Goal: Task Accomplishment & Management: Use online tool/utility

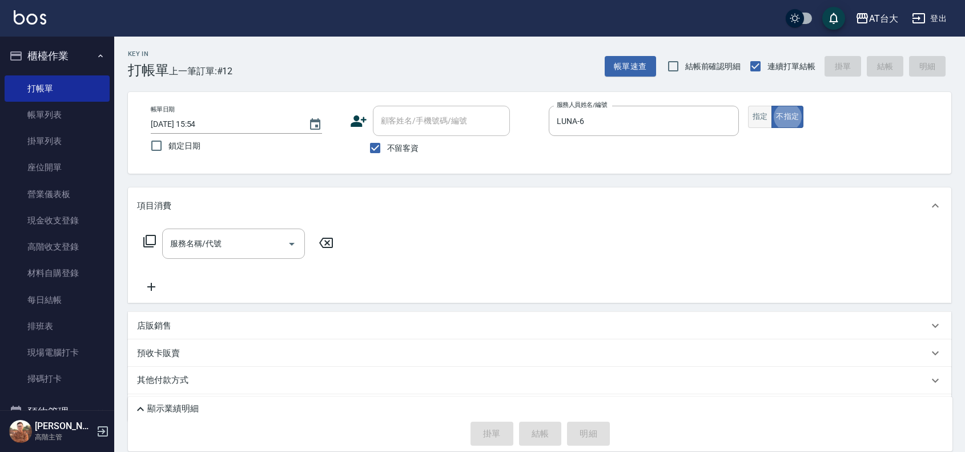
type button "false"
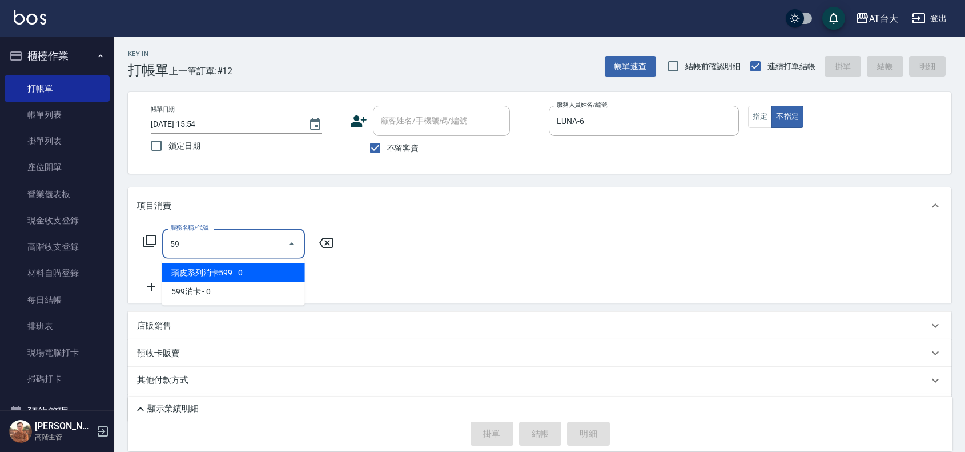
type input "5"
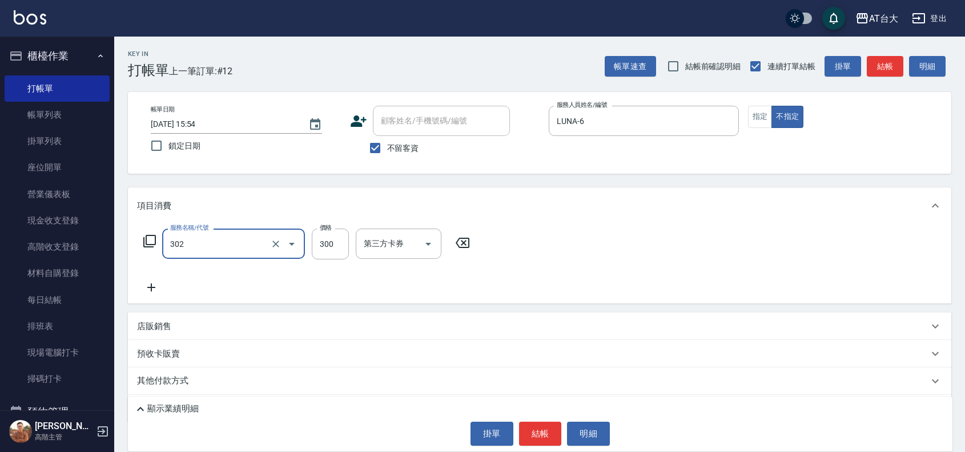
type input "剪髮(302)"
type input "599"
click at [540, 436] on button "結帳" at bounding box center [540, 433] width 43 height 24
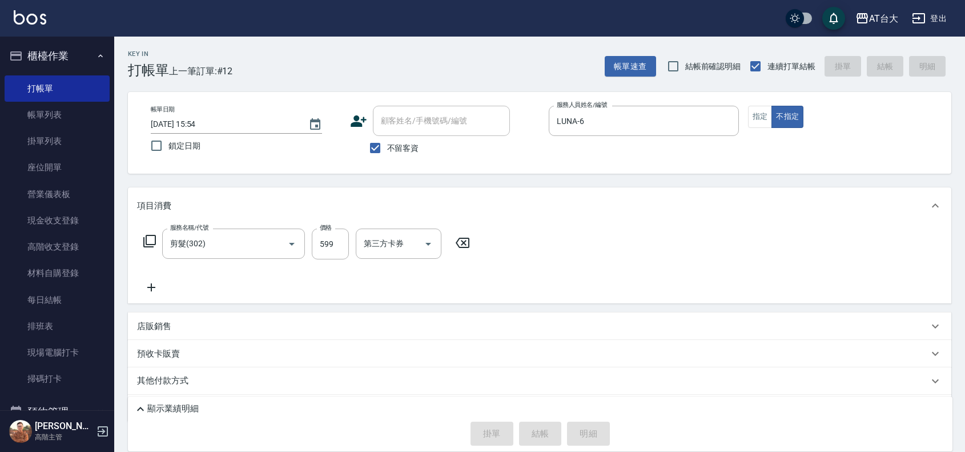
type input "[DATE] 16:58"
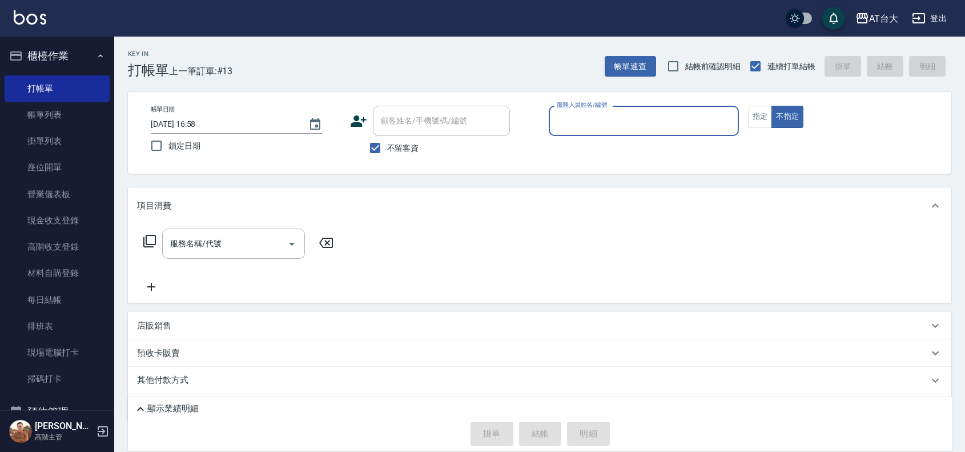
click at [598, 130] on input "服務人員姓名/編號" at bounding box center [644, 121] width 180 height 20
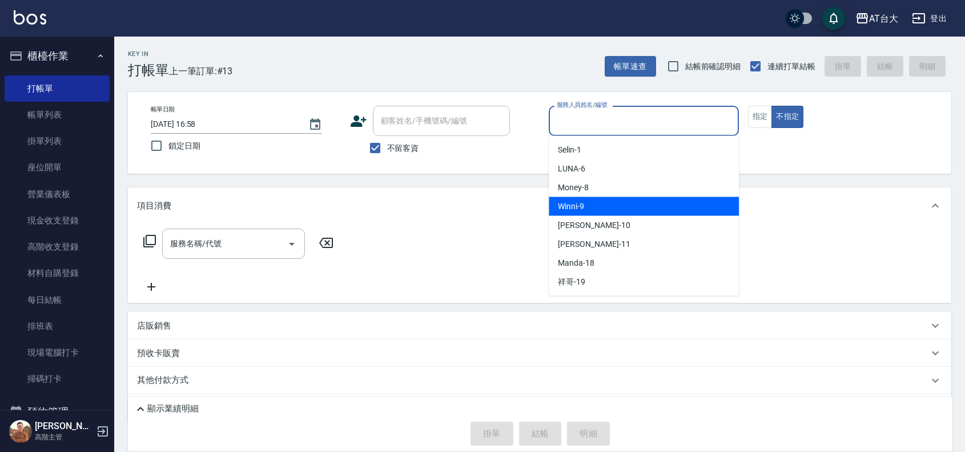
drag, startPoint x: 628, startPoint y: 206, endPoint x: 654, endPoint y: 195, distance: 28.4
click at [629, 207] on div "Winni -9" at bounding box center [644, 206] width 190 height 19
type input "Winni-9"
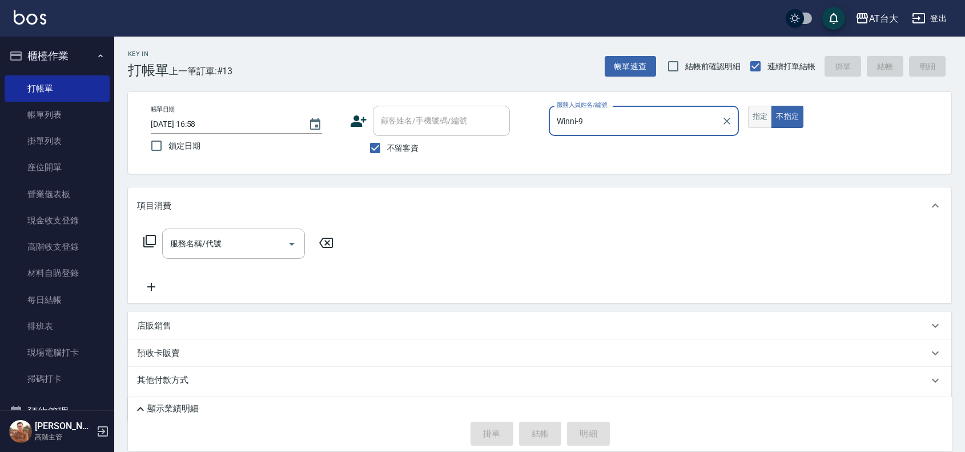
click at [755, 118] on button "指定" at bounding box center [760, 117] width 25 height 22
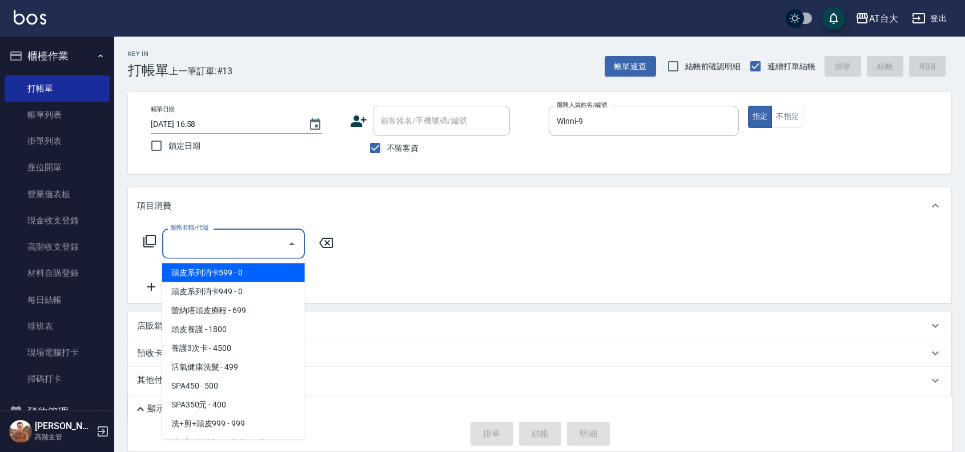
drag, startPoint x: 221, startPoint y: 241, endPoint x: 292, endPoint y: 250, distance: 71.3
click at [227, 235] on input "服務名稱/代號" at bounding box center [224, 244] width 115 height 20
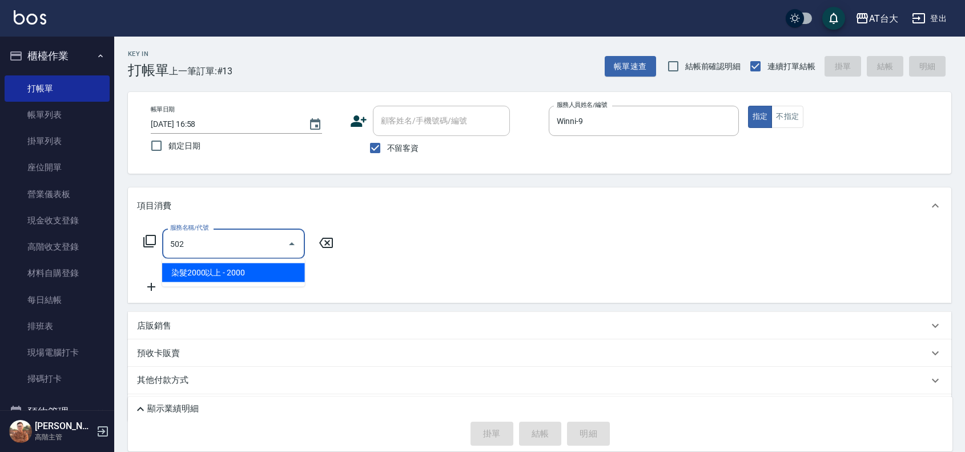
type input "染髮2000以上(502)"
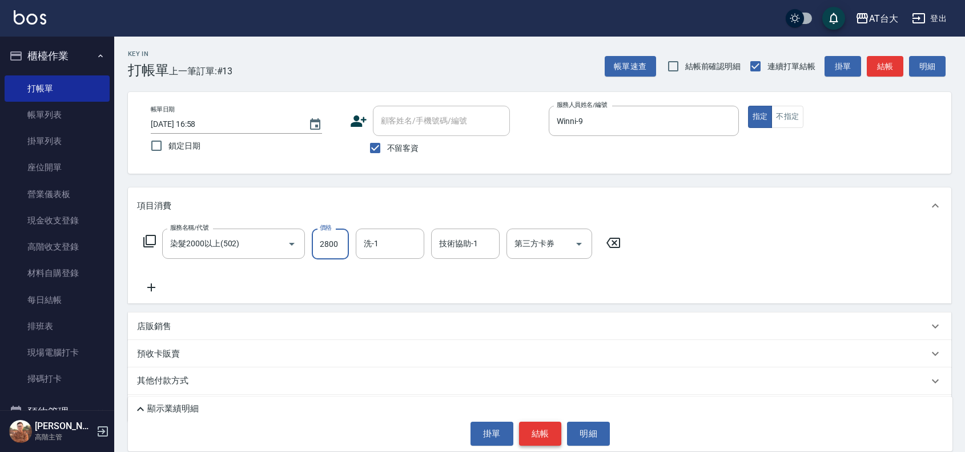
type input "2800"
click at [548, 429] on button "結帳" at bounding box center [540, 433] width 43 height 24
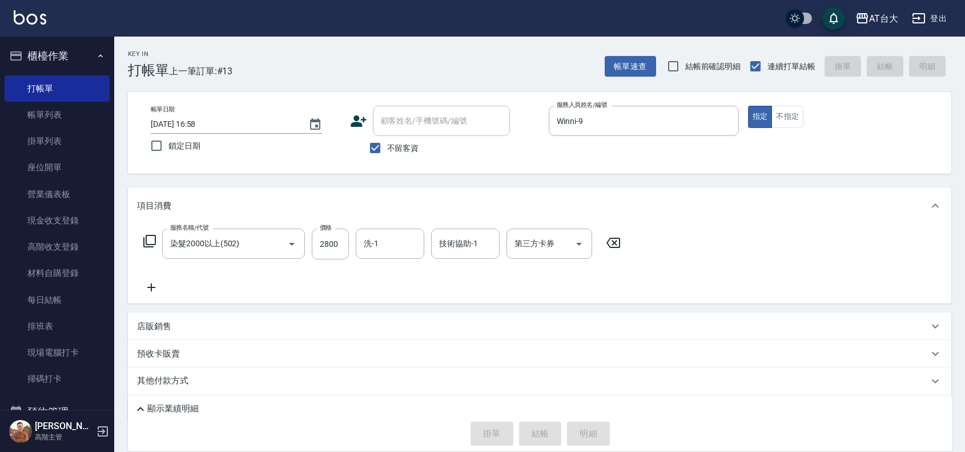
type input "[DATE] 17:02"
click at [792, 110] on button "不指定" at bounding box center [787, 117] width 32 height 22
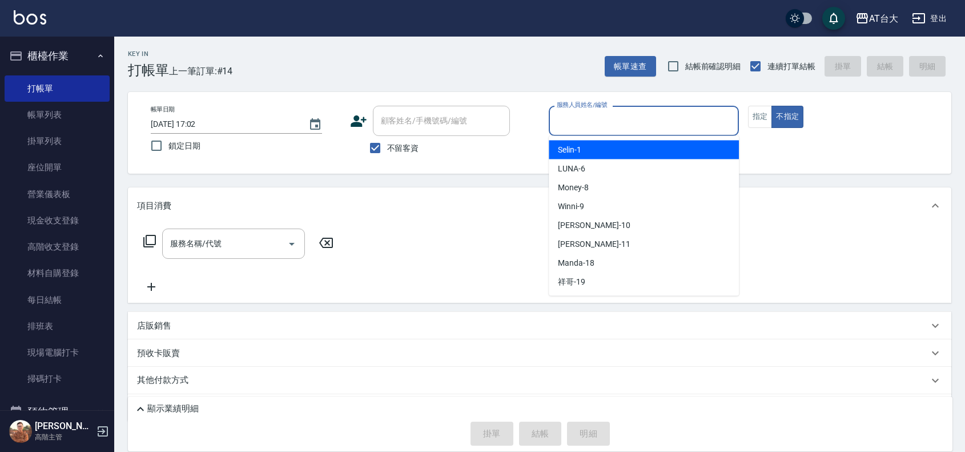
click at [666, 130] on input "服務人員姓名/編號" at bounding box center [644, 121] width 180 height 20
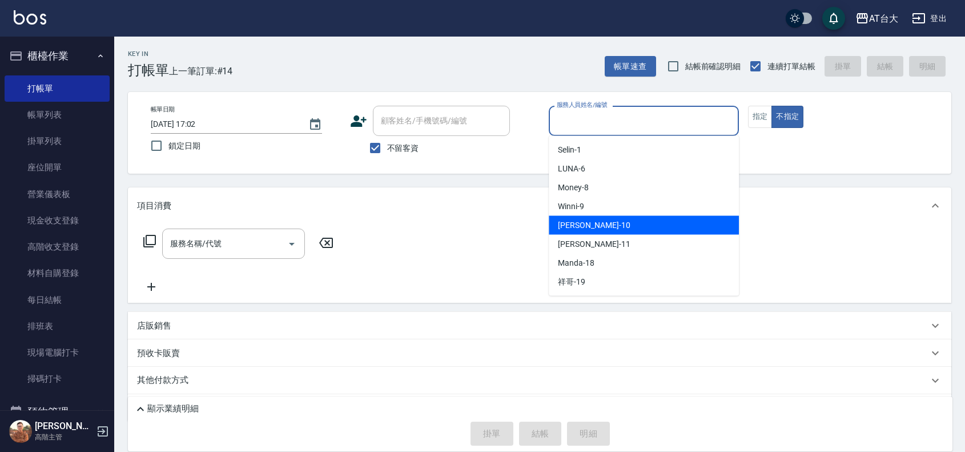
click at [620, 224] on div "JOJO -10" at bounding box center [644, 225] width 190 height 19
type input "JOJO-10"
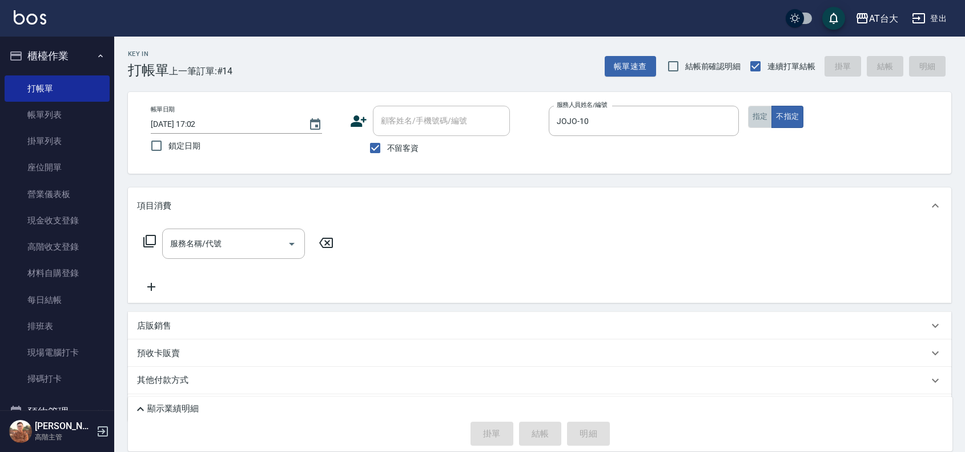
drag, startPoint x: 758, startPoint y: 110, endPoint x: 738, endPoint y: 119, distance: 21.2
click at [757, 110] on button "指定" at bounding box center [760, 117] width 25 height 22
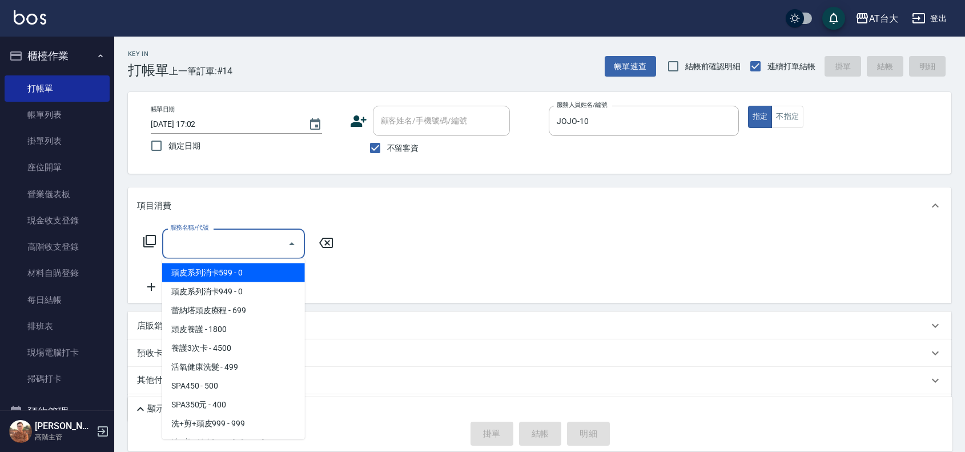
click at [187, 238] on input "服務名稱/代號" at bounding box center [224, 244] width 115 height 20
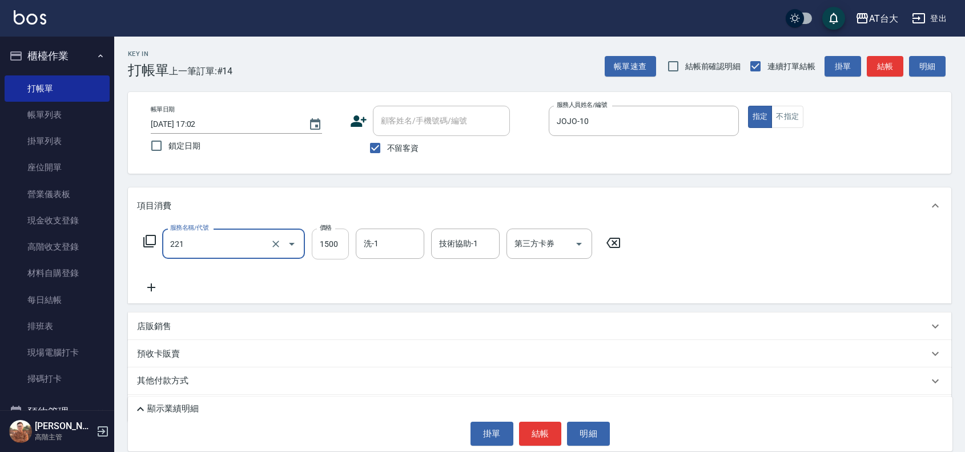
type input "燙髮自備 1500 以 下(221)"
click at [329, 244] on input "1500" at bounding box center [330, 243] width 37 height 31
type input "2000"
click at [540, 437] on button "結帳" at bounding box center [540, 433] width 43 height 24
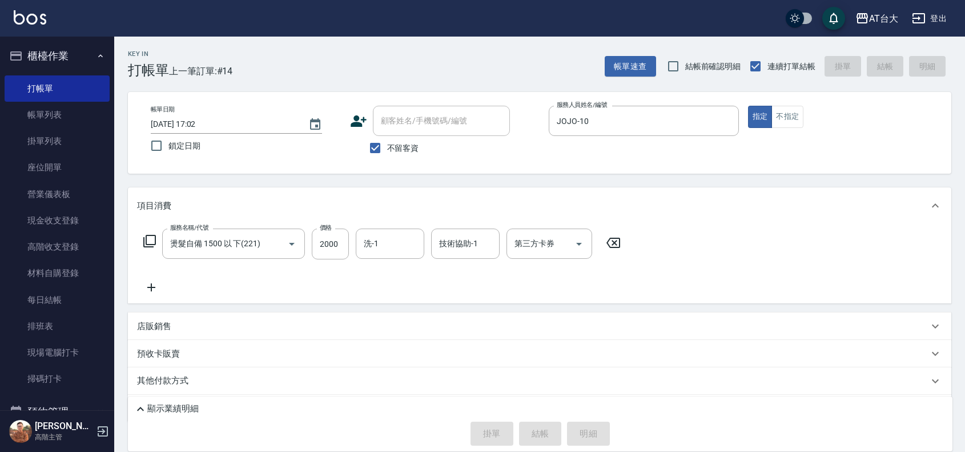
type input "[DATE] 17:22"
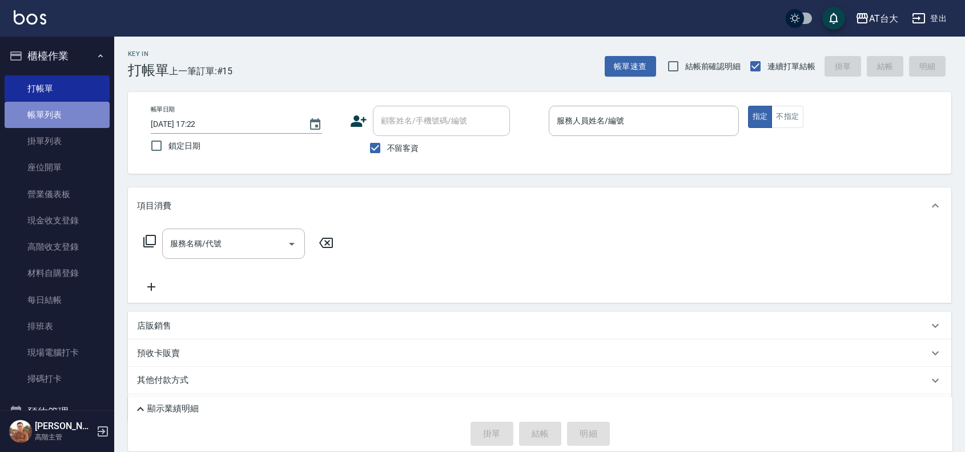
click at [62, 109] on link "帳單列表" at bounding box center [57, 115] width 105 height 26
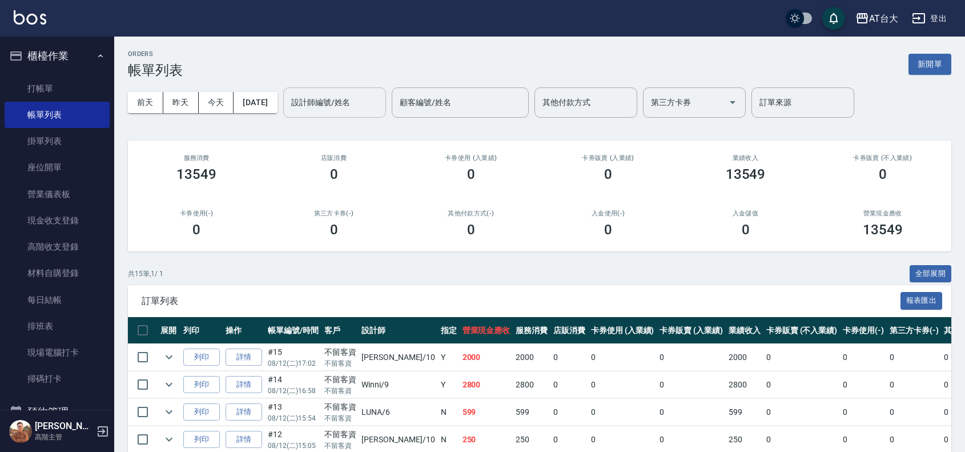
click at [333, 94] on div "設計師編號/姓名 設計師編號/姓名" at bounding box center [334, 102] width 103 height 30
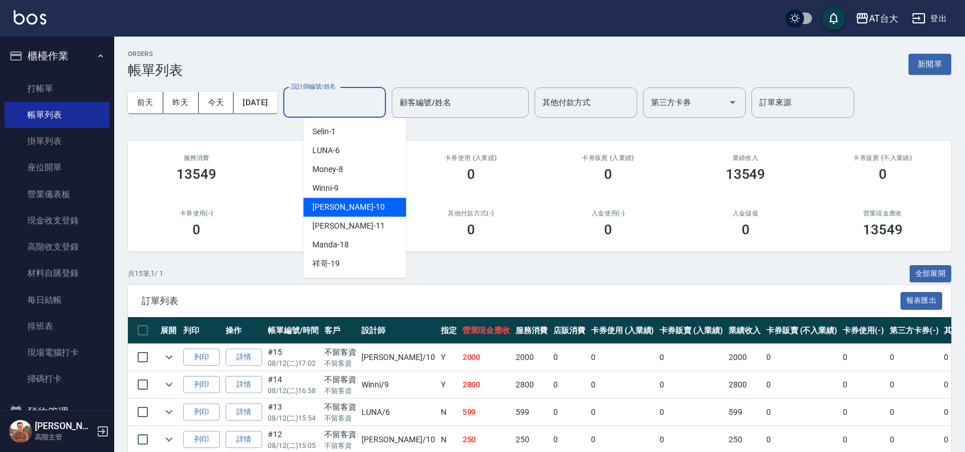
click at [357, 212] on div "JOJO -10" at bounding box center [354, 207] width 103 height 19
type input "JOJO-10"
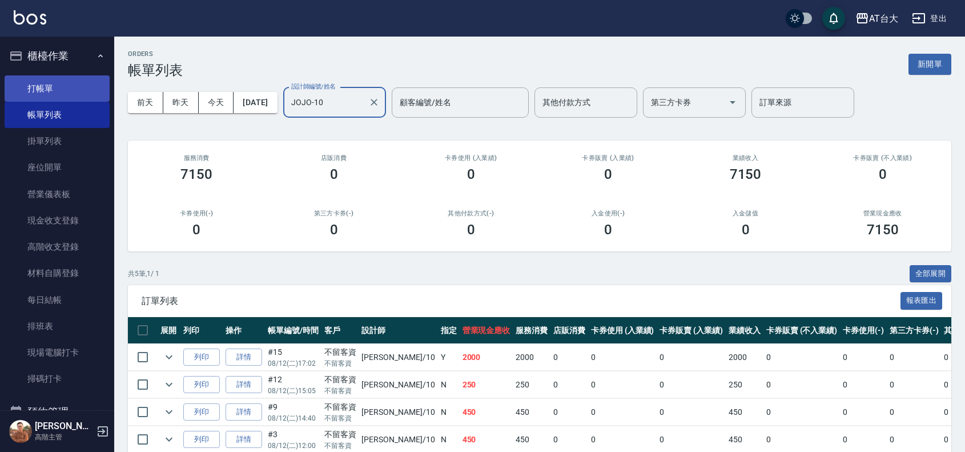
click at [38, 78] on link "打帳單" at bounding box center [57, 88] width 105 height 26
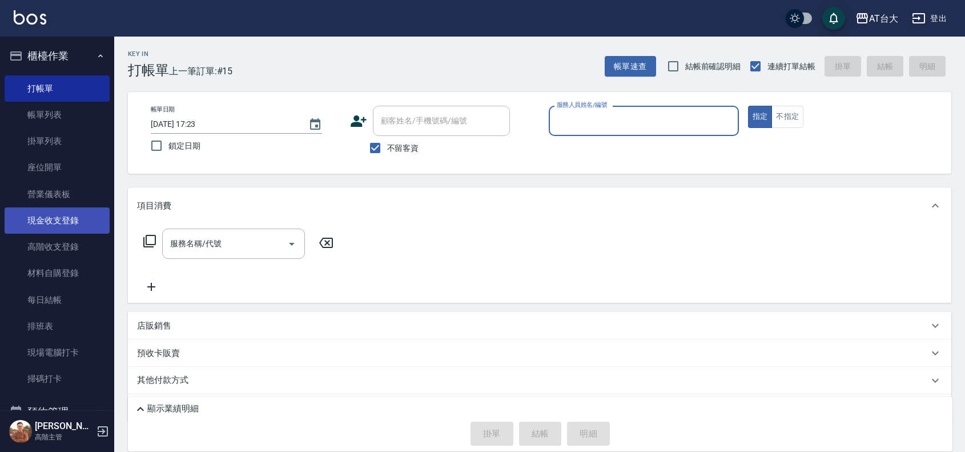
click at [63, 218] on link "現金收支登錄" at bounding box center [57, 220] width 105 height 26
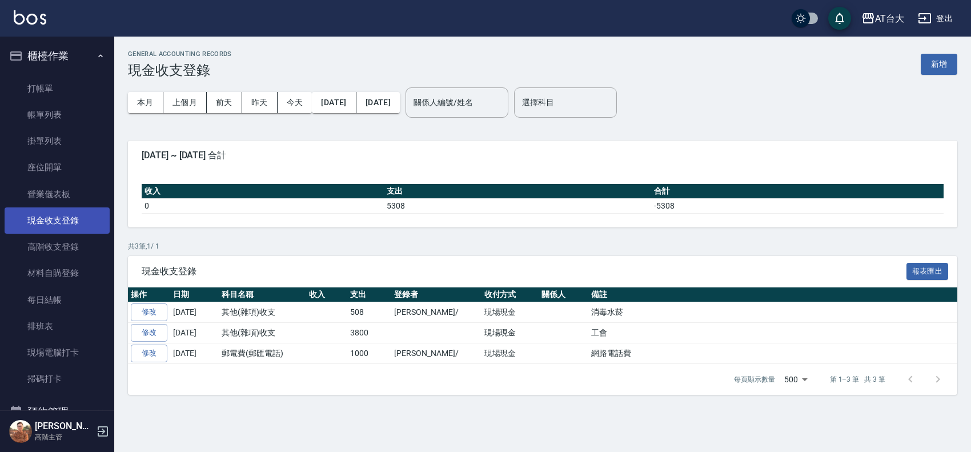
click at [58, 219] on link "現金收支登錄" at bounding box center [57, 220] width 105 height 26
click at [949, 55] on button "新增" at bounding box center [938, 64] width 37 height 21
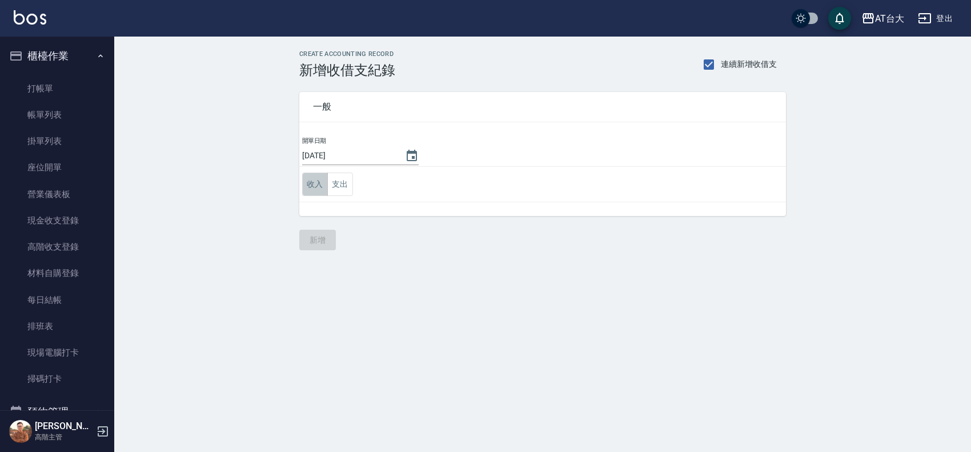
click at [313, 183] on button "收入" at bounding box center [315, 183] width 26 height 23
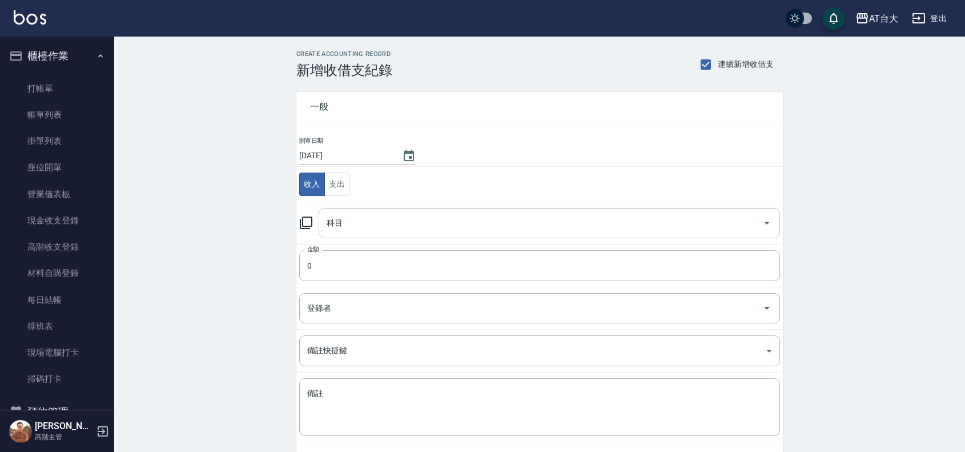
click at [375, 224] on input "科目" at bounding box center [541, 223] width 434 height 20
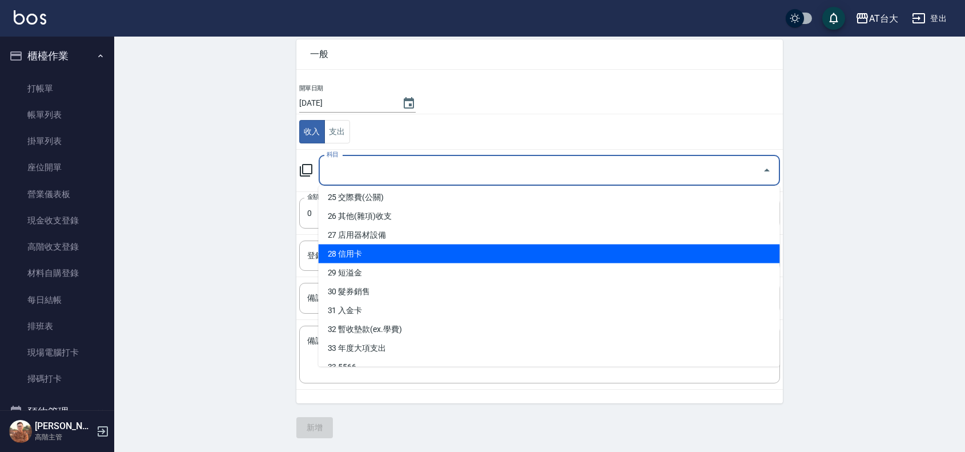
scroll to position [500, 0]
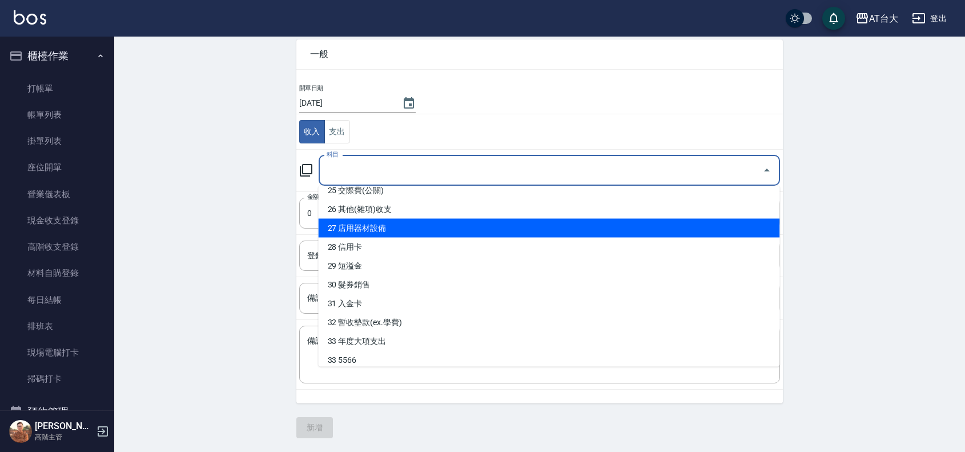
click at [401, 219] on li "27 店用器材設備" at bounding box center [549, 228] width 461 height 19
type input "27 店用器材設備"
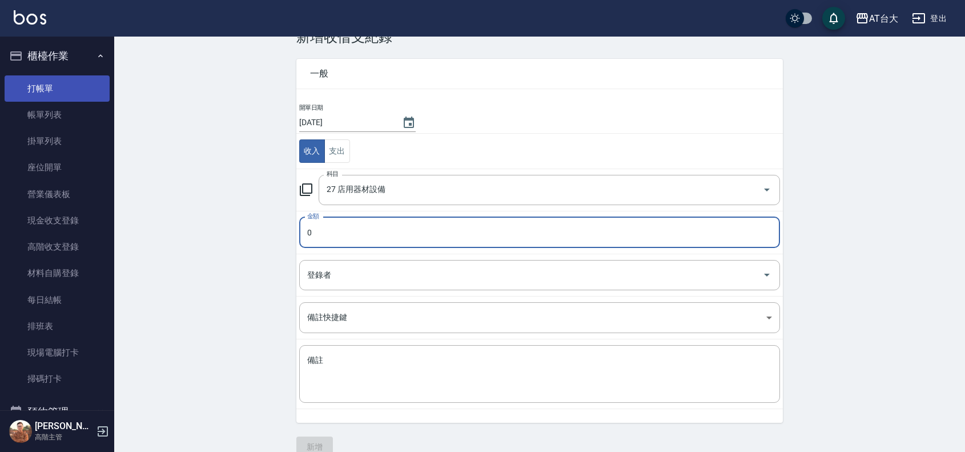
scroll to position [0, 0]
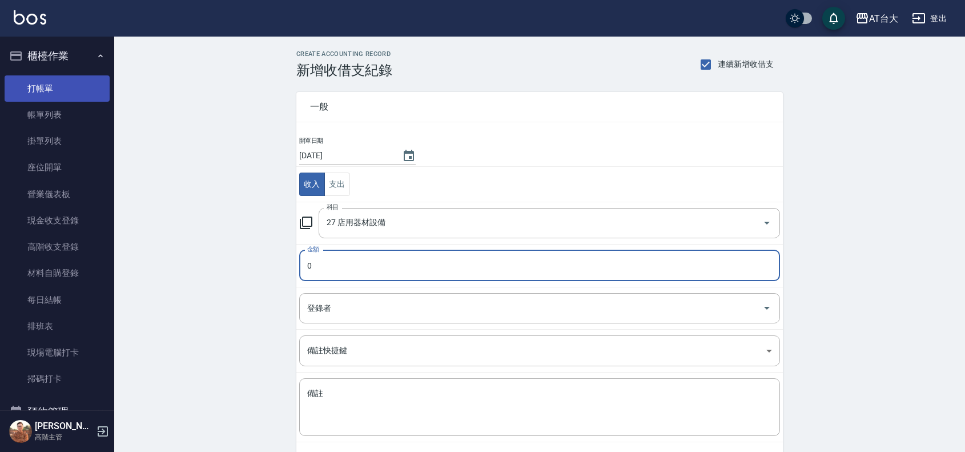
click at [62, 81] on link "打帳單" at bounding box center [57, 88] width 105 height 26
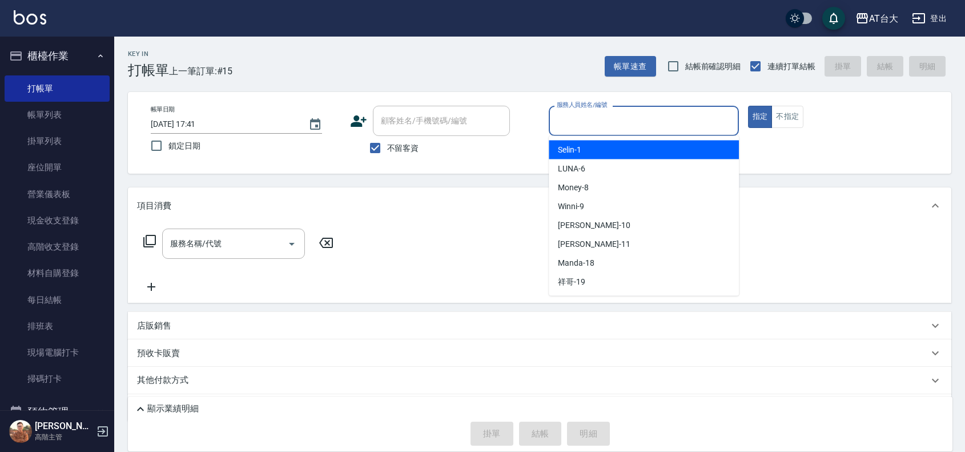
click at [635, 123] on input "服務人員姓名/編號" at bounding box center [644, 121] width 180 height 20
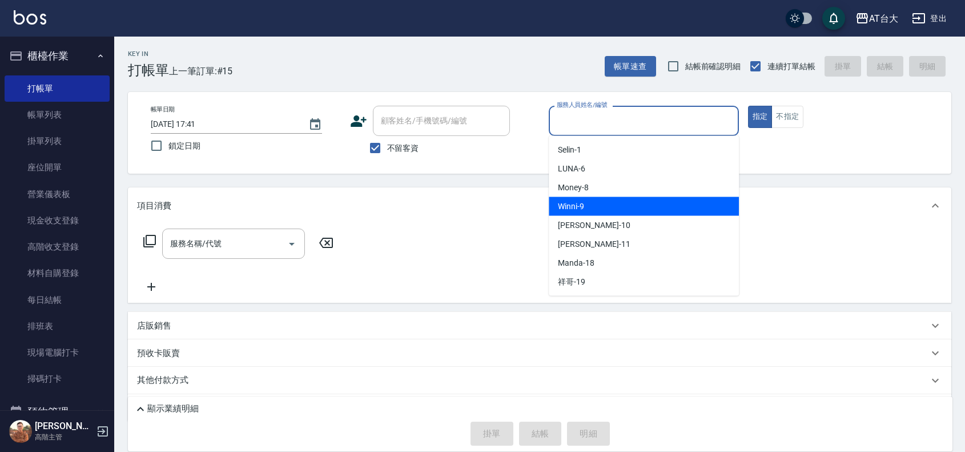
click at [683, 198] on div "Winni -9" at bounding box center [644, 206] width 190 height 19
type input "Winni-9"
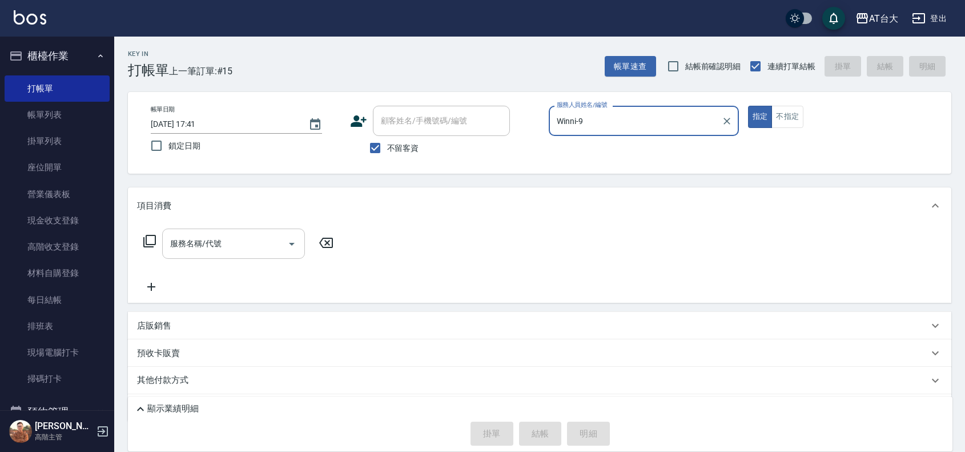
click at [227, 258] on div "服務名稱/代號" at bounding box center [233, 243] width 143 height 30
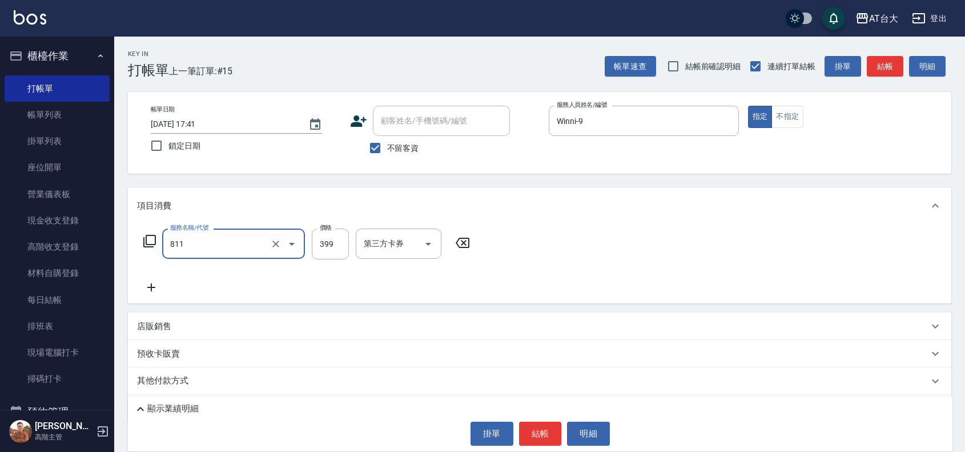
type input "洗+剪(811)"
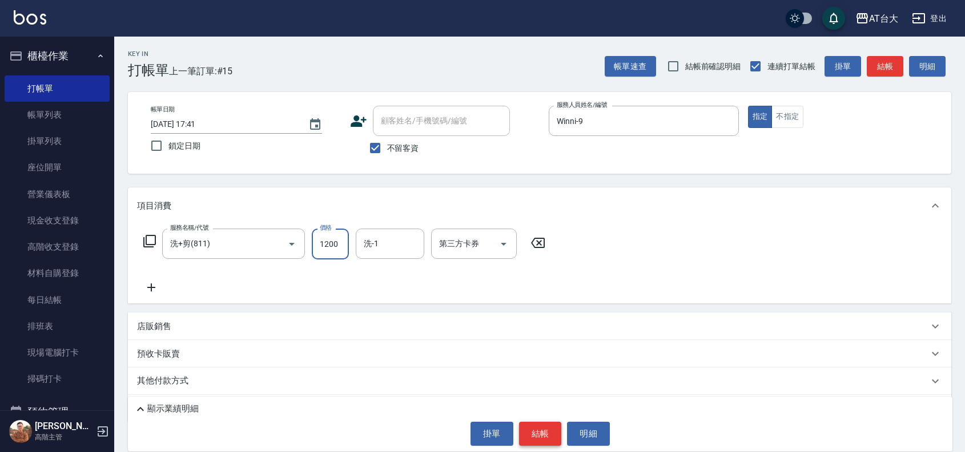
type input "1200"
click at [526, 432] on button "結帳" at bounding box center [540, 433] width 43 height 24
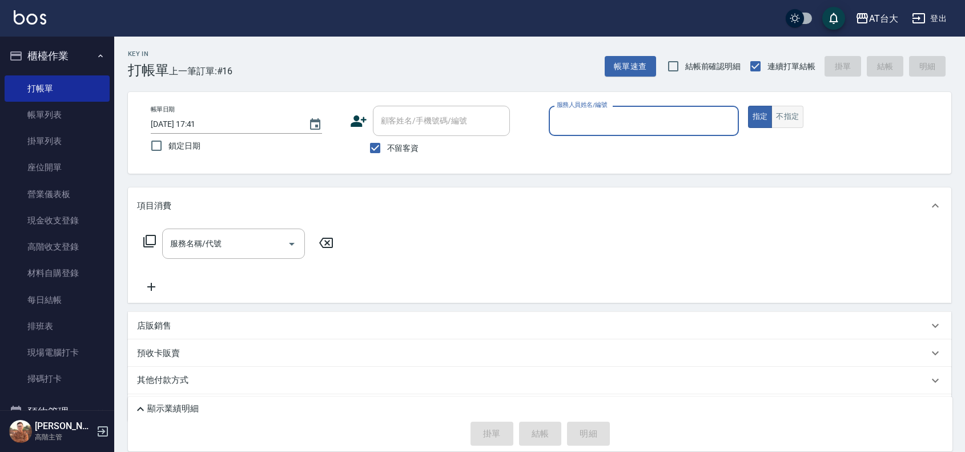
click at [788, 118] on button "不指定" at bounding box center [787, 117] width 32 height 22
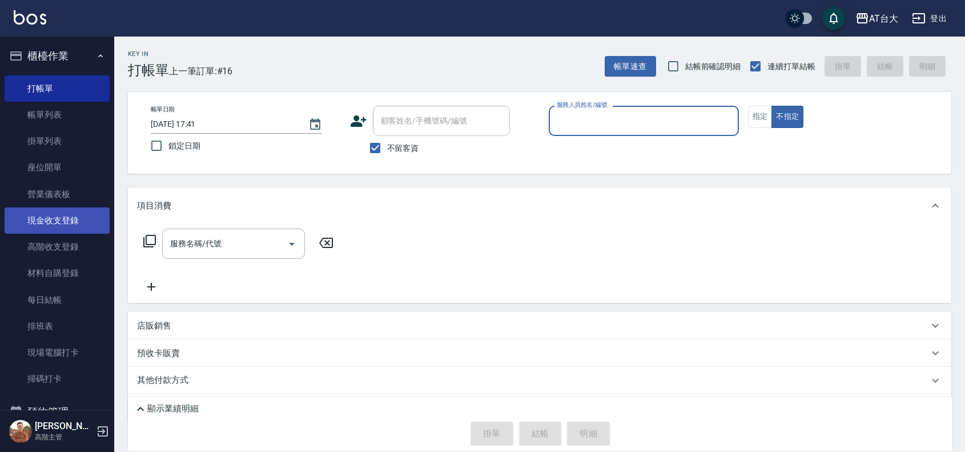
click at [69, 223] on link "現金收支登錄" at bounding box center [57, 220] width 105 height 26
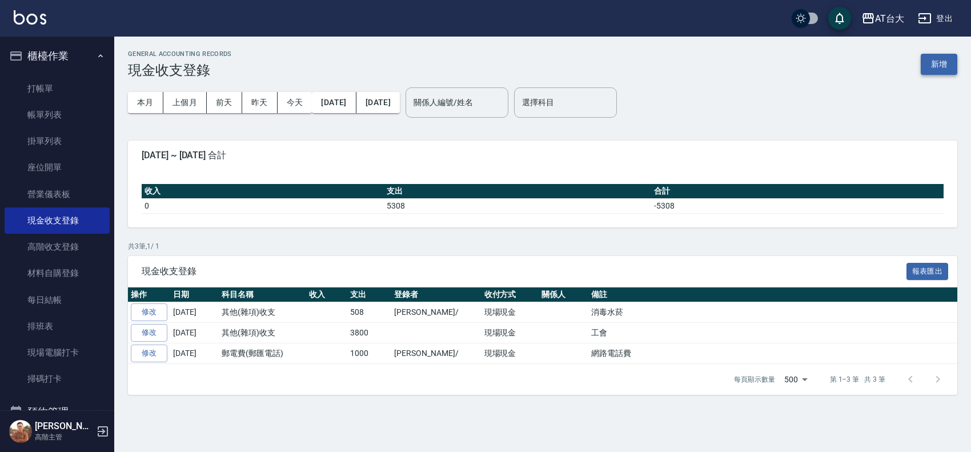
click at [937, 54] on button "新增" at bounding box center [938, 64] width 37 height 21
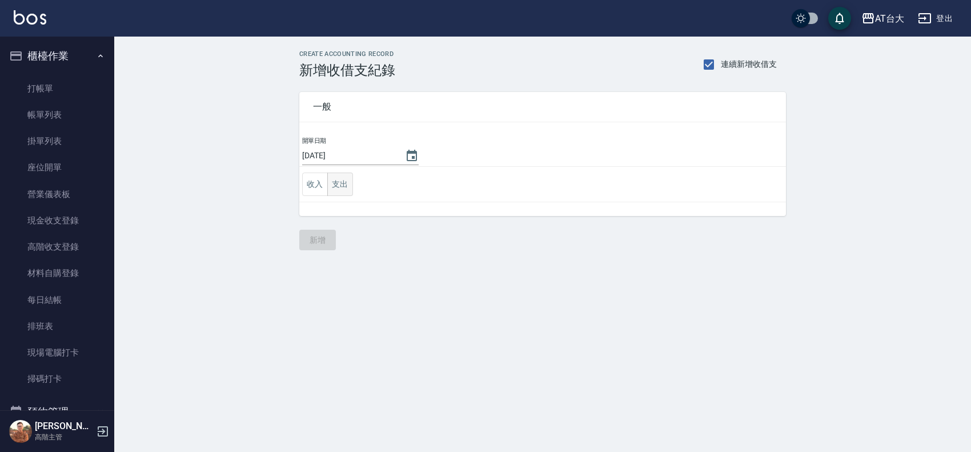
click at [347, 186] on button "支出" at bounding box center [340, 183] width 26 height 23
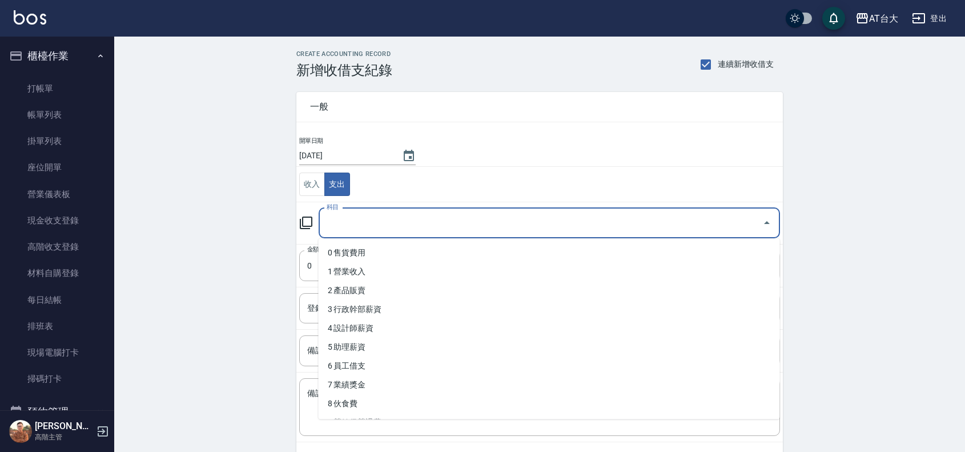
click at [380, 222] on input "科目" at bounding box center [541, 223] width 434 height 20
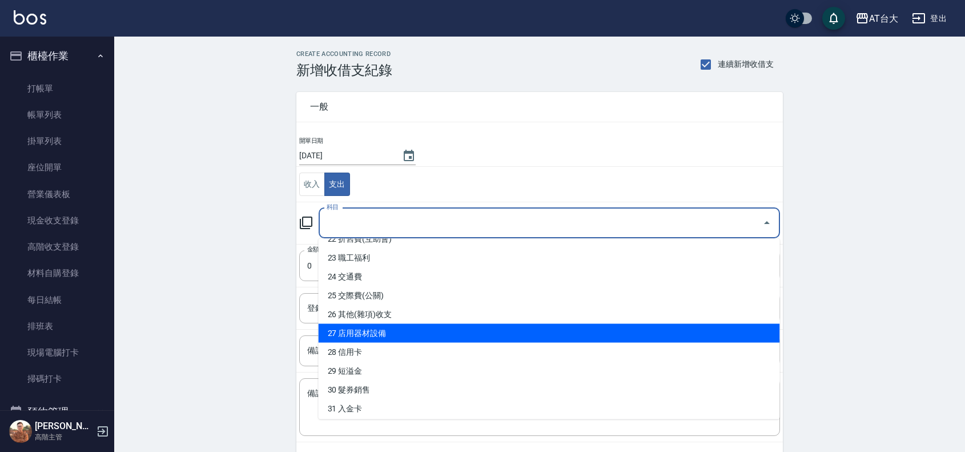
click at [424, 324] on li "27 店用器材設備" at bounding box center [549, 333] width 461 height 19
type input "27 店用器材設備"
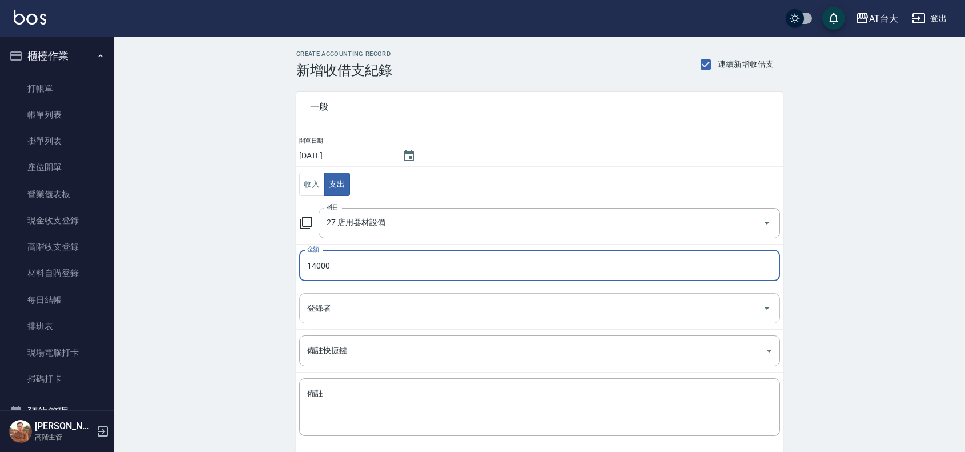
type input "14000"
click at [424, 307] on input "登錄者" at bounding box center [530, 308] width 453 height 20
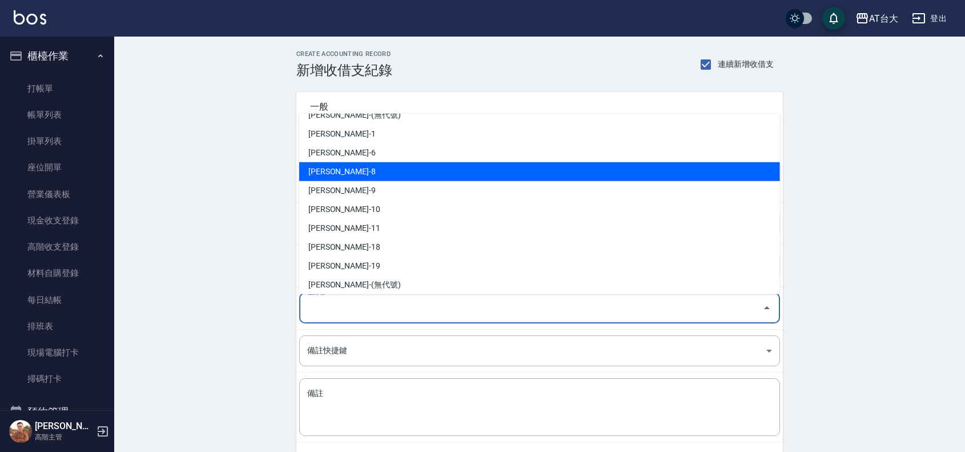
scroll to position [0, 0]
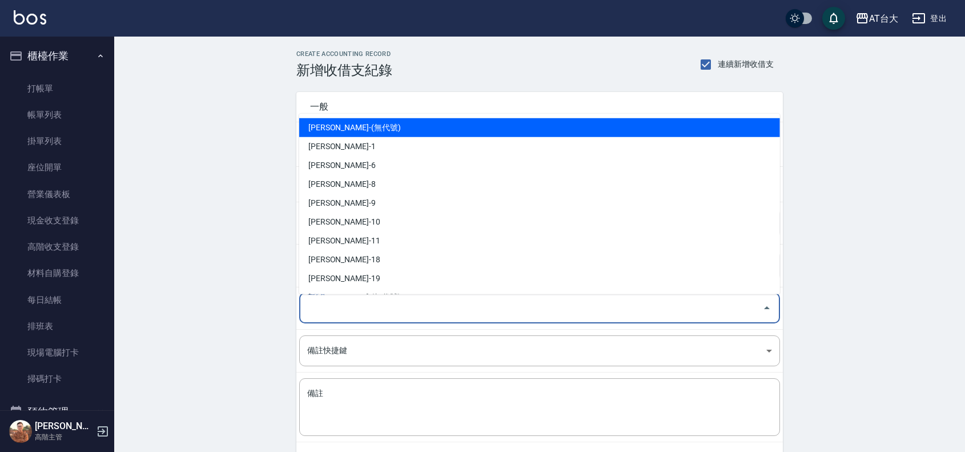
click at [364, 134] on li "[PERSON_NAME]-(無代號)" at bounding box center [539, 127] width 481 height 19
type input "[PERSON_NAME]-(無代號)"
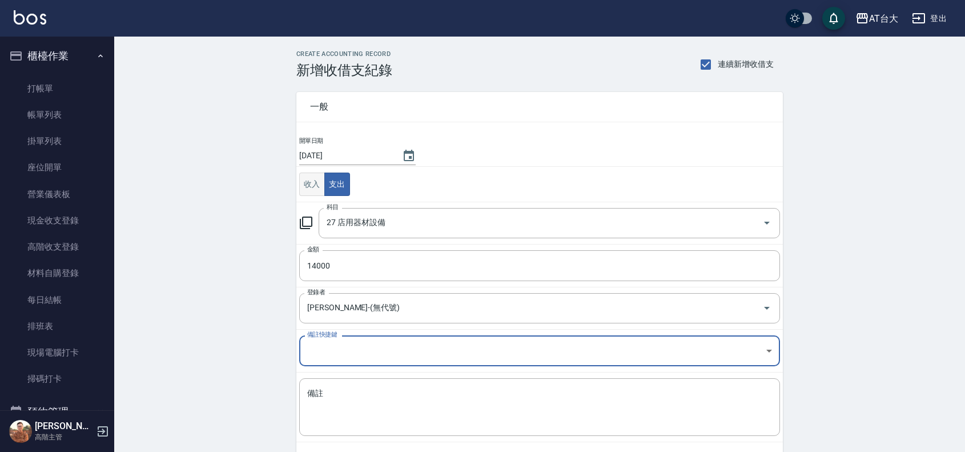
click at [318, 184] on button "收入" at bounding box center [312, 183] width 26 height 23
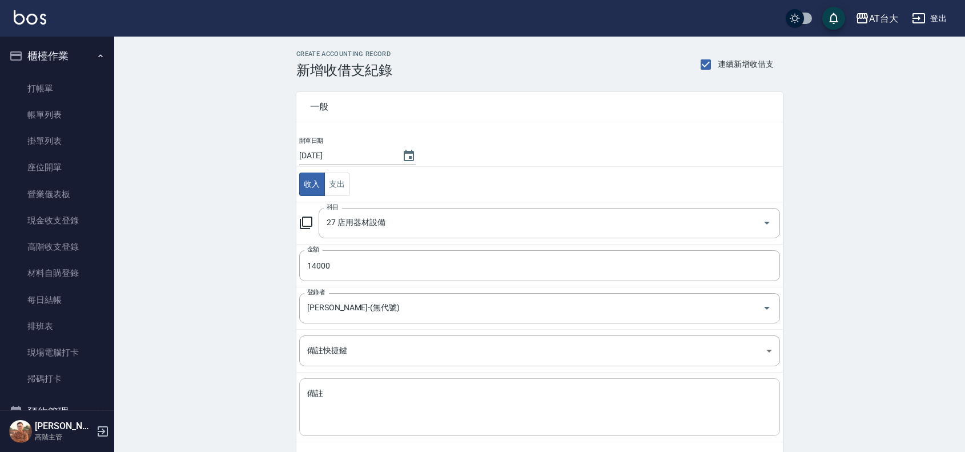
drag, startPoint x: 400, startPoint y: 393, endPoint x: 404, endPoint y: 400, distance: 7.7
click at [403, 399] on textarea "備註" at bounding box center [539, 407] width 465 height 39
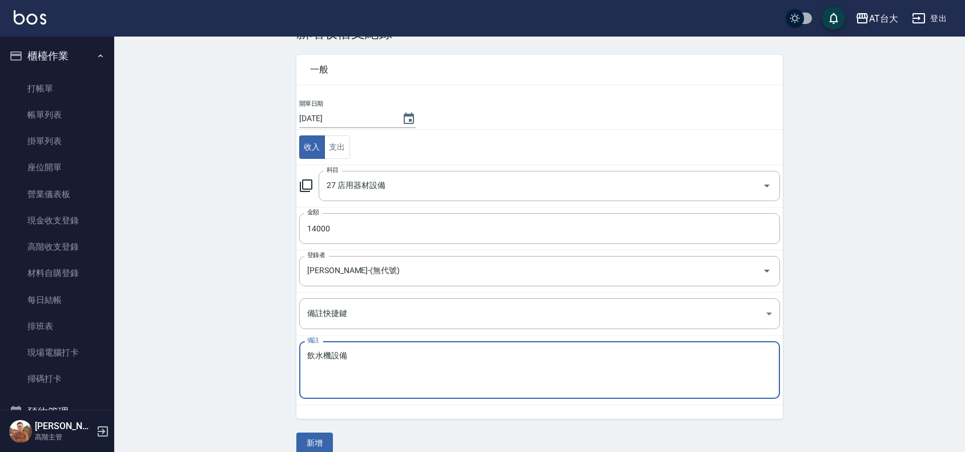
scroll to position [53, 0]
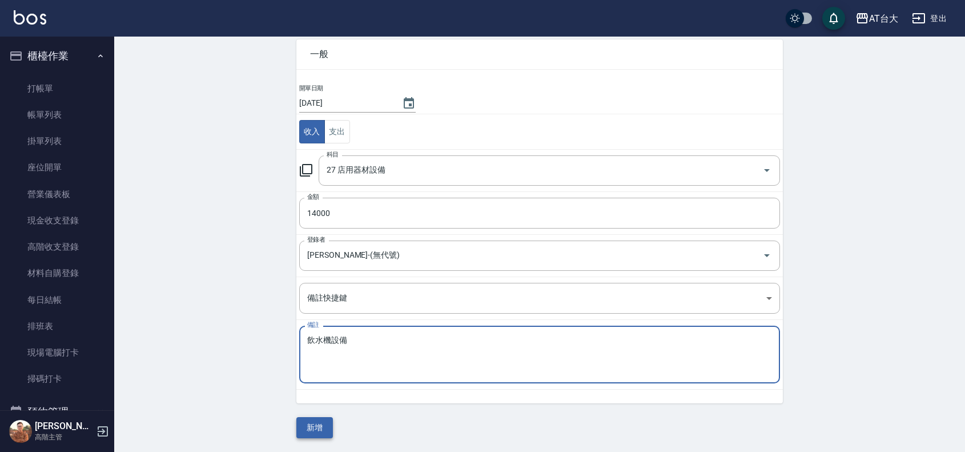
type textarea "飲水機設備"
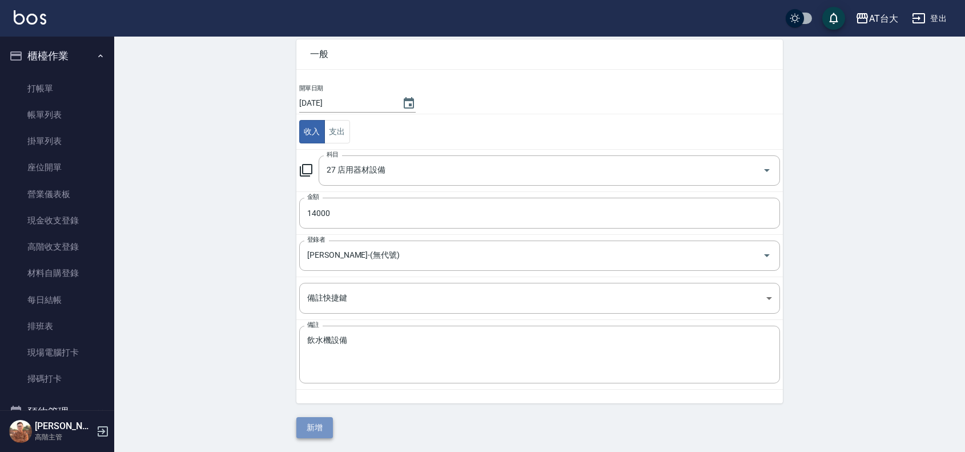
click at [309, 421] on button "新增" at bounding box center [314, 427] width 37 height 21
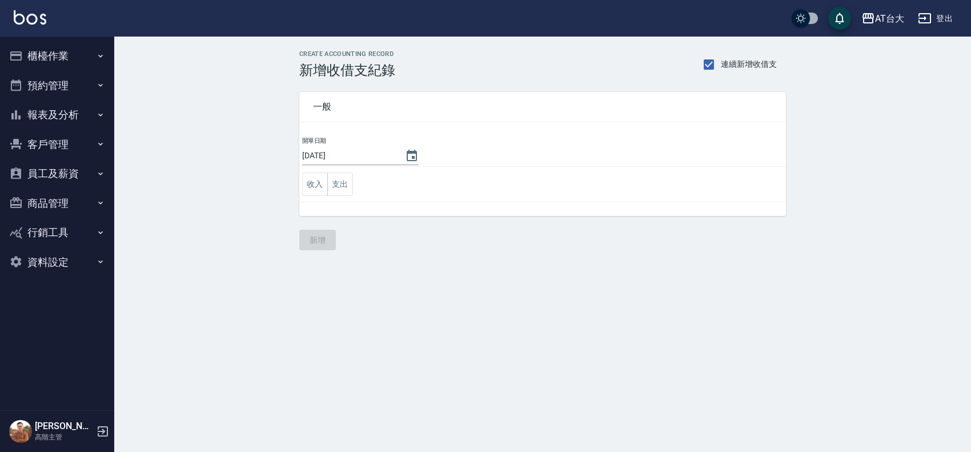
click at [51, 55] on button "櫃檯作業" at bounding box center [57, 56] width 105 height 30
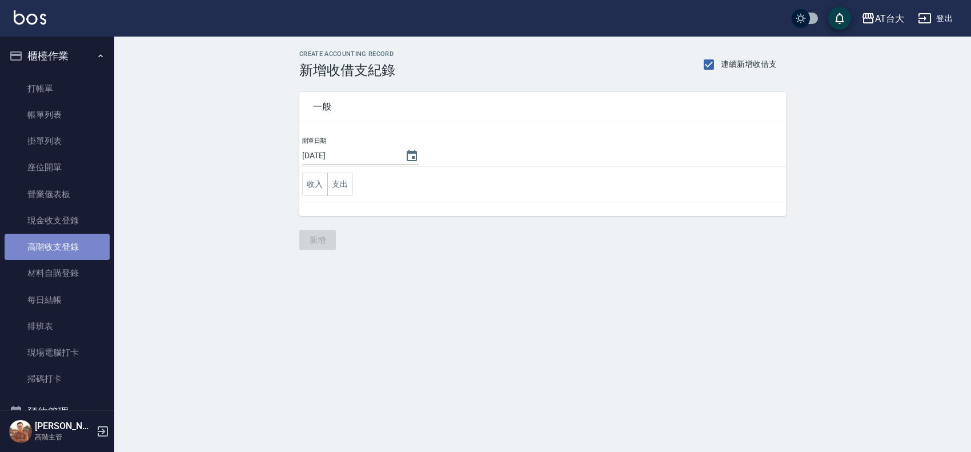
click at [61, 246] on link "高階收支登錄" at bounding box center [57, 247] width 105 height 26
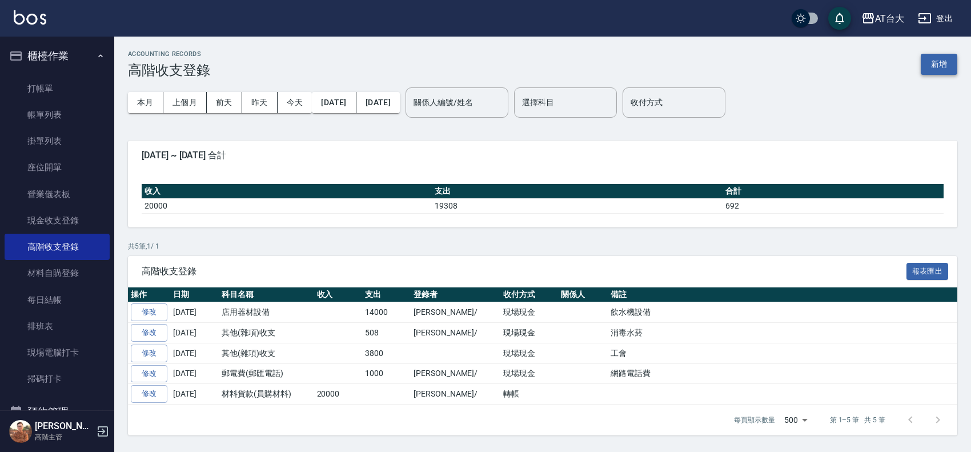
click at [929, 69] on button "新增" at bounding box center [938, 64] width 37 height 21
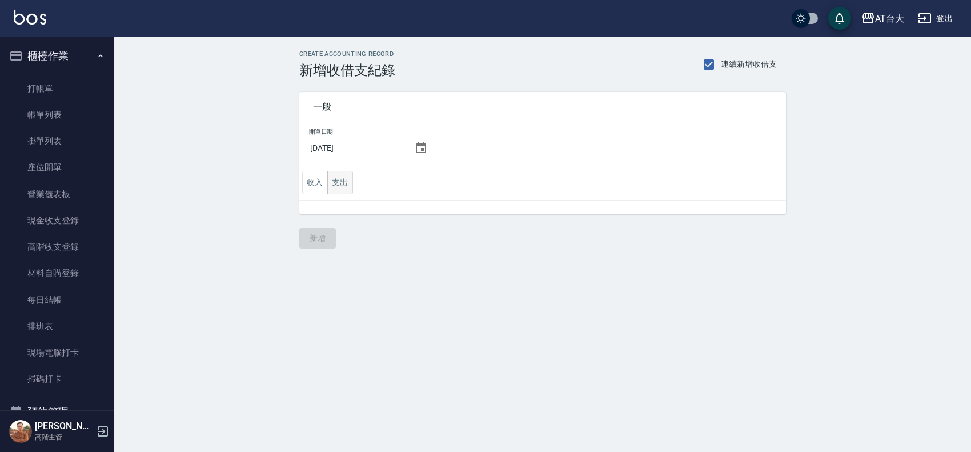
click at [335, 182] on button "支出" at bounding box center [340, 182] width 26 height 23
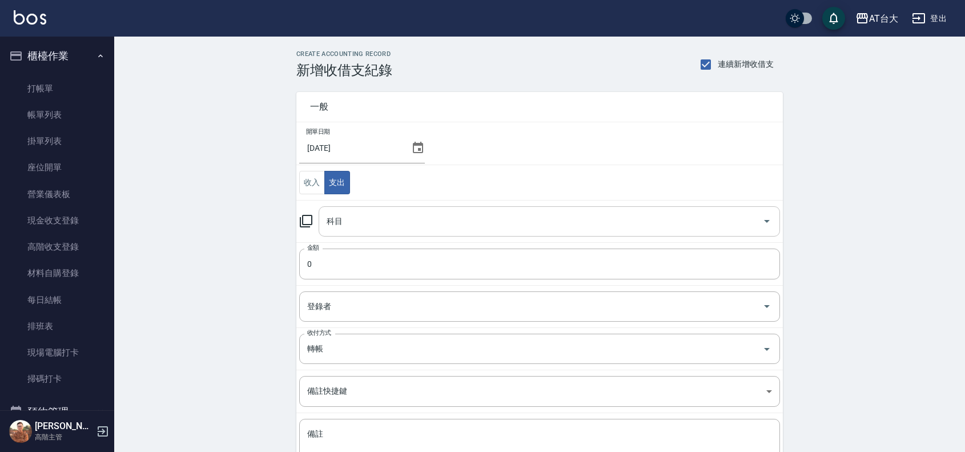
click at [356, 226] on input "科目" at bounding box center [541, 221] width 434 height 20
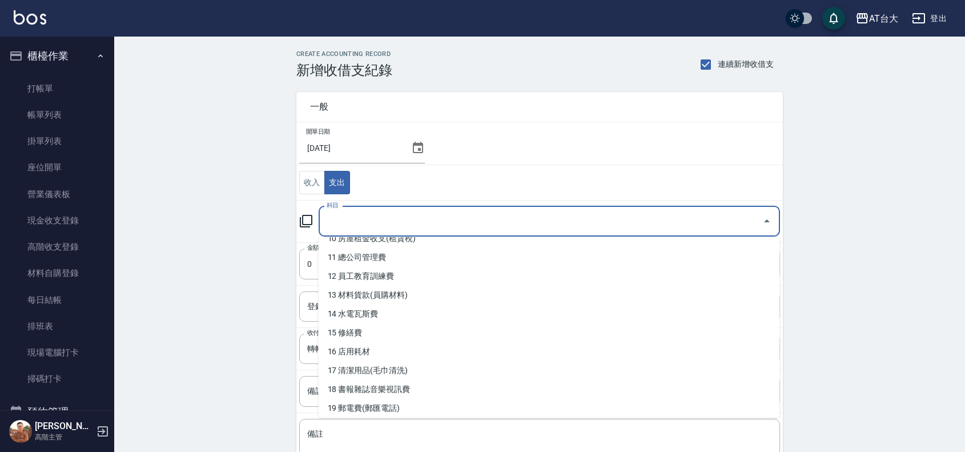
scroll to position [500, 0]
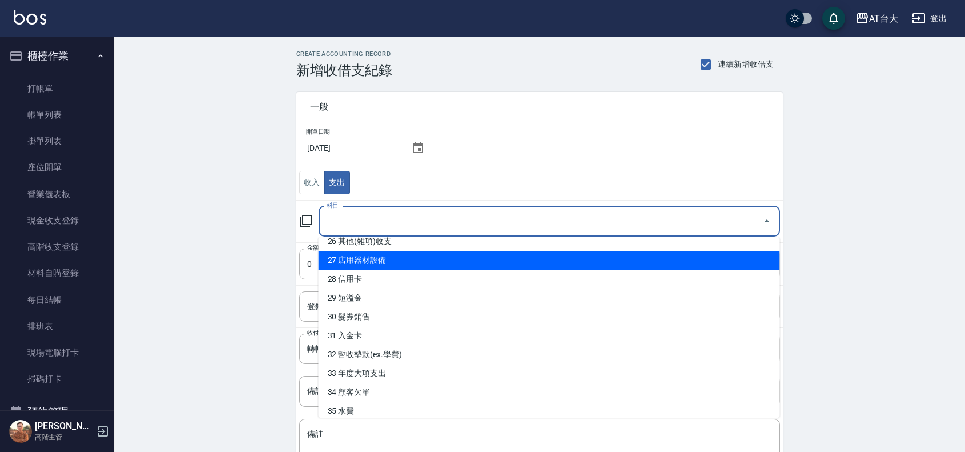
click at [407, 260] on li "27 店用器材設備" at bounding box center [549, 260] width 461 height 19
type input "27 店用器材設備"
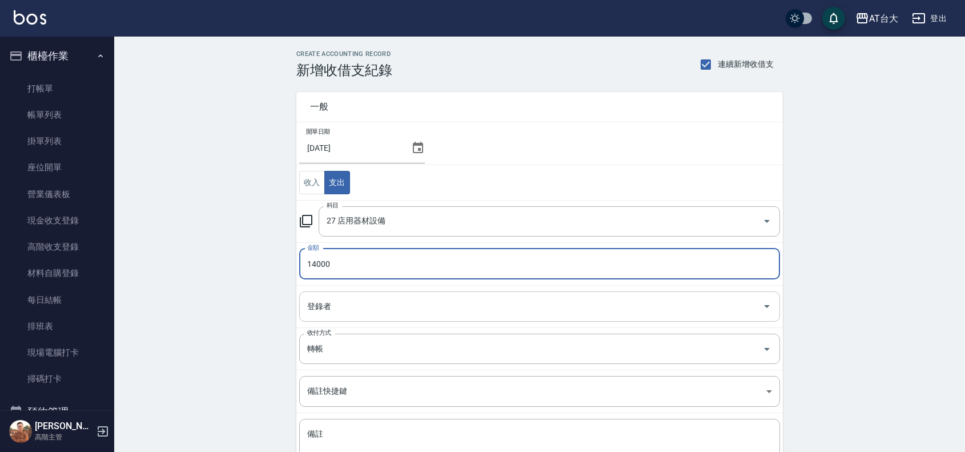
type input "14000"
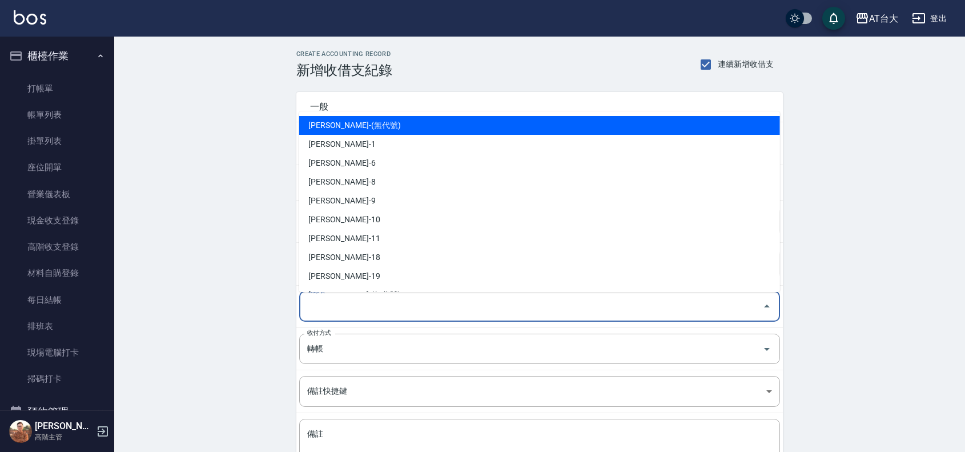
click at [388, 312] on input "登錄者" at bounding box center [530, 306] width 453 height 20
click at [356, 126] on li "[PERSON_NAME]-(無代號)" at bounding box center [539, 125] width 481 height 19
type input "[PERSON_NAME]-(無代號)"
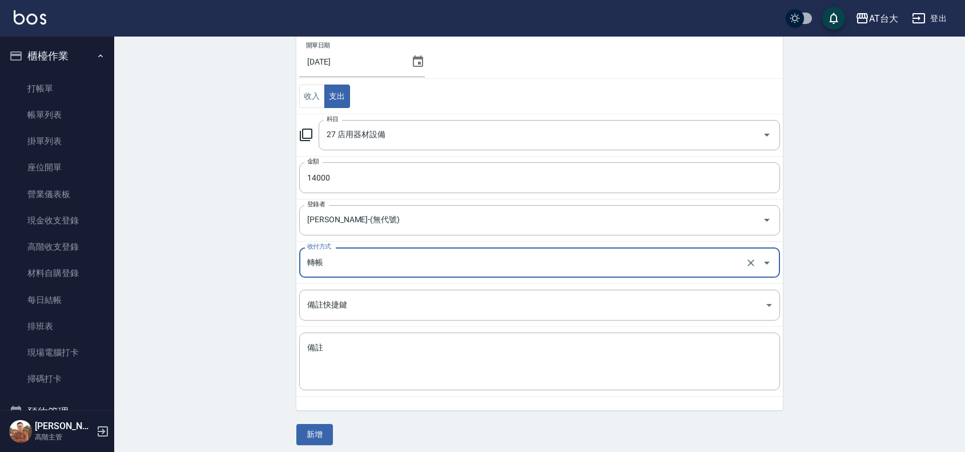
scroll to position [94, 0]
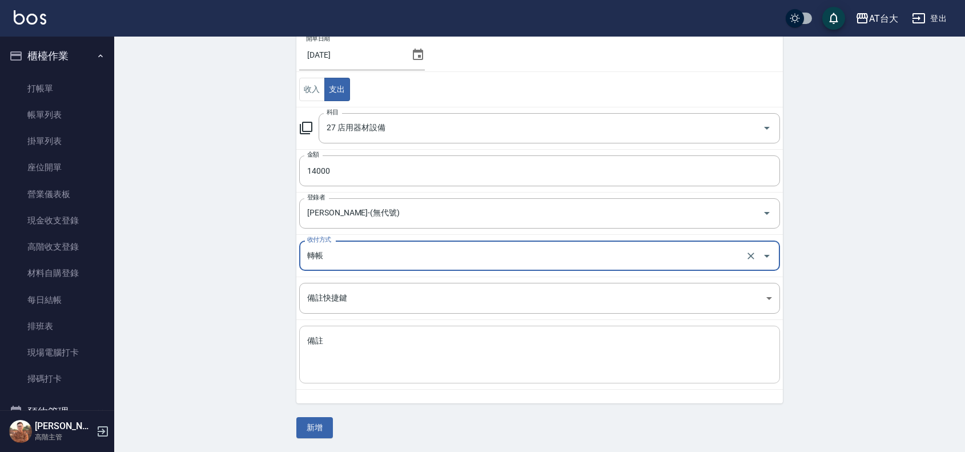
click at [365, 367] on textarea "備註" at bounding box center [539, 354] width 465 height 39
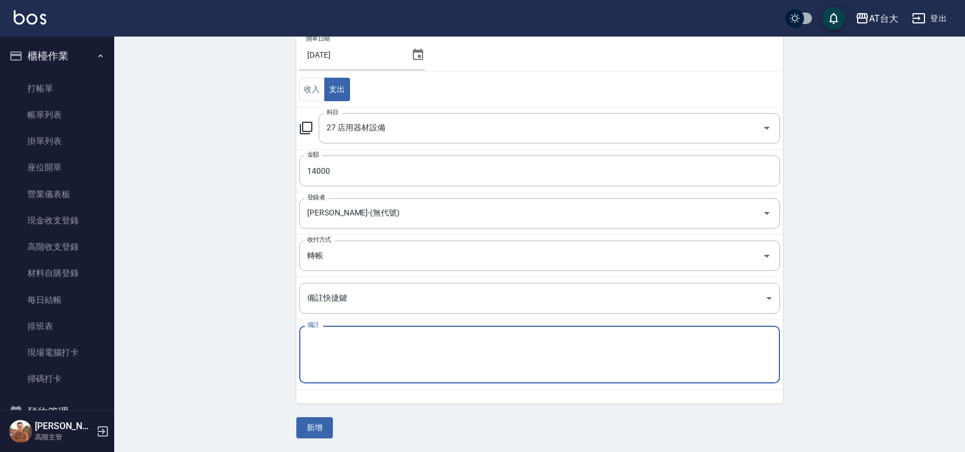
paste textarea "飲水機設備"
type textarea "飲水機設備"
click at [320, 425] on button "新增" at bounding box center [314, 427] width 37 height 21
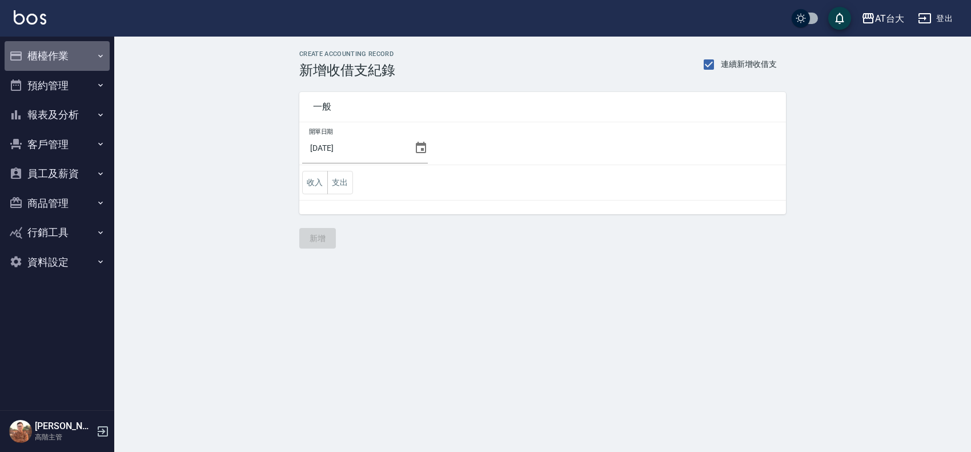
click at [70, 53] on button "櫃檯作業" at bounding box center [57, 56] width 105 height 30
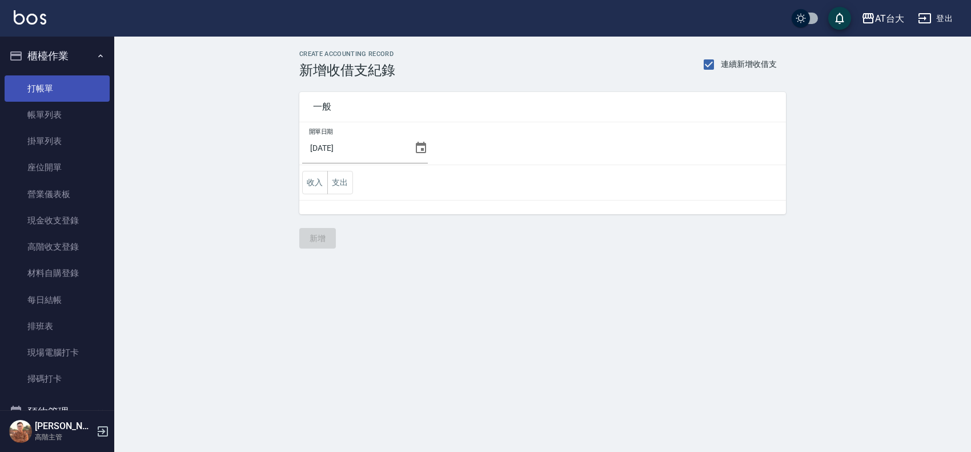
click at [63, 89] on link "打帳單" at bounding box center [57, 88] width 105 height 26
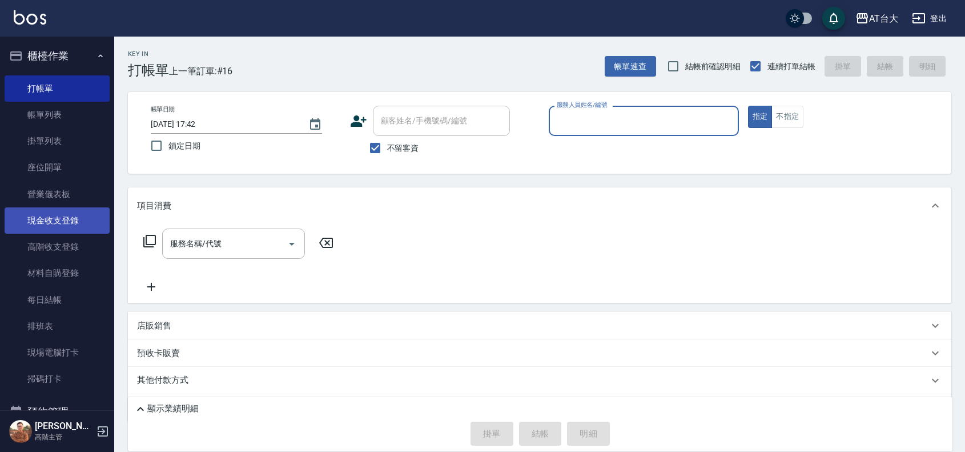
click at [53, 213] on link "現金收支登錄" at bounding box center [57, 220] width 105 height 26
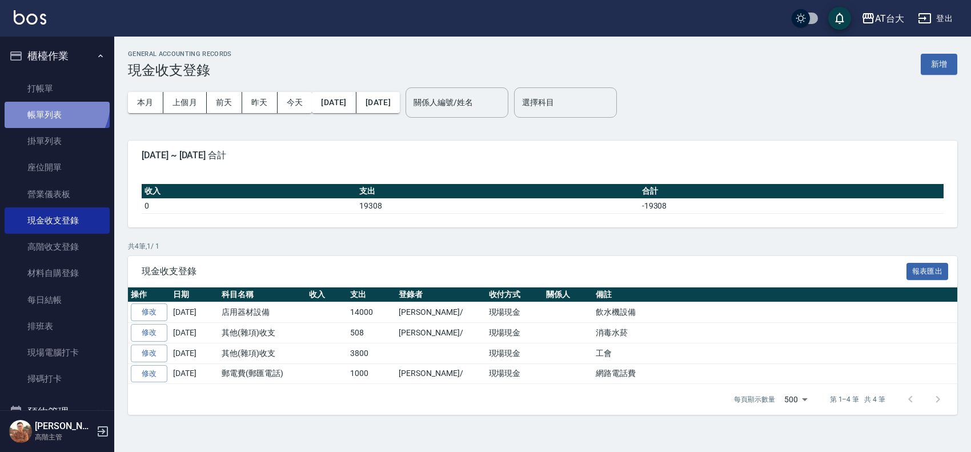
click at [49, 103] on link "帳單列表" at bounding box center [57, 115] width 105 height 26
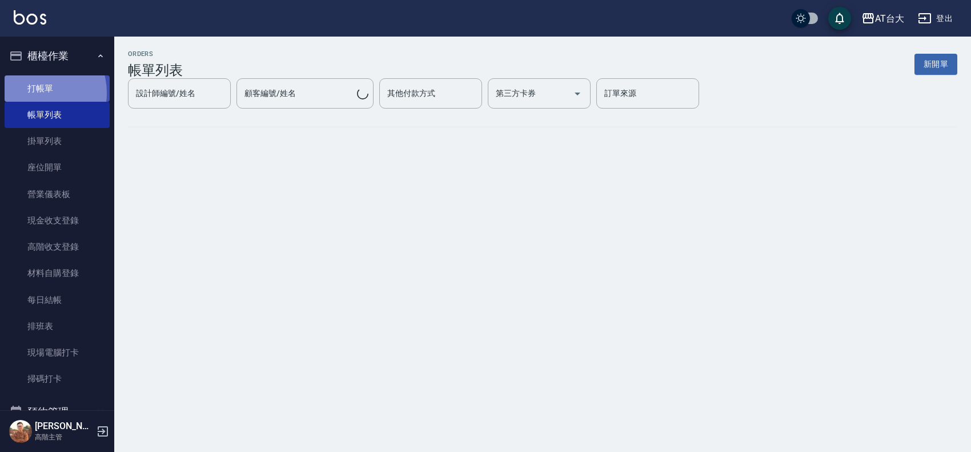
click at [35, 92] on link "打帳單" at bounding box center [57, 88] width 105 height 26
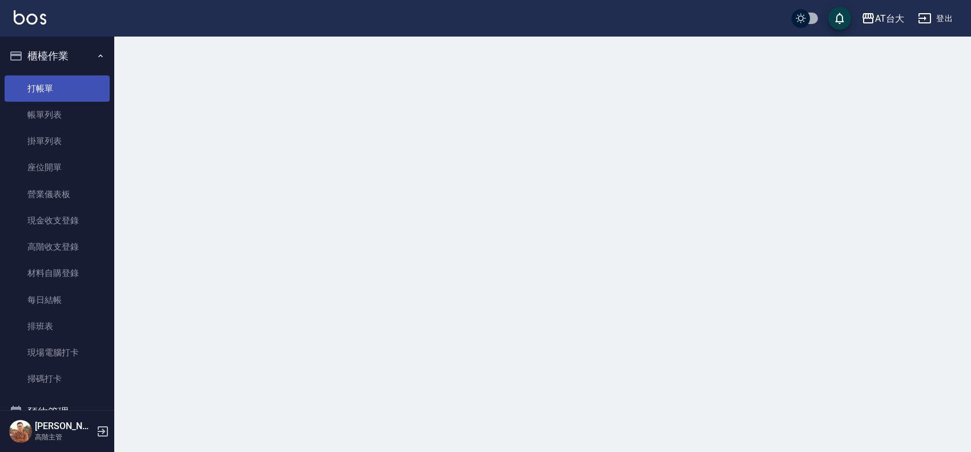
click at [41, 98] on link "打帳單" at bounding box center [57, 88] width 105 height 26
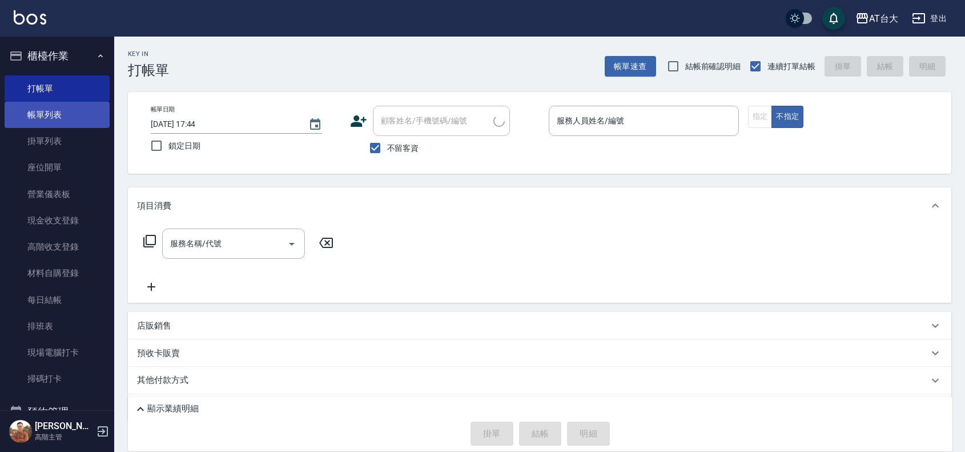
click at [49, 108] on link "帳單列表" at bounding box center [57, 115] width 105 height 26
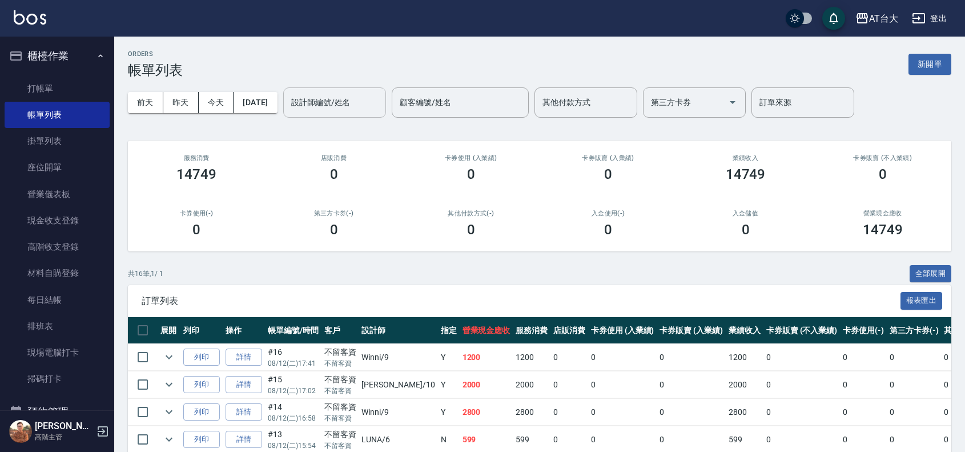
click at [381, 100] on input "設計師編號/姓名" at bounding box center [334, 102] width 92 height 20
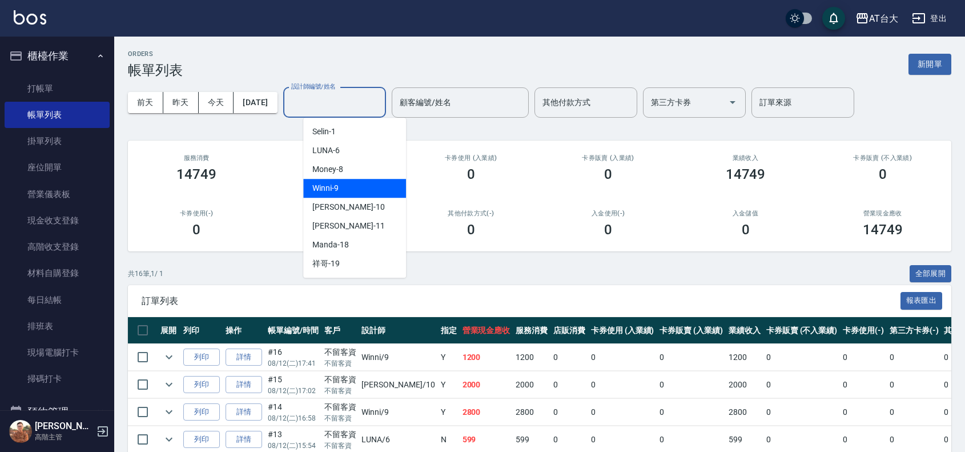
click at [380, 190] on div "Winni -9" at bounding box center [354, 188] width 103 height 19
type input "Winni-9"
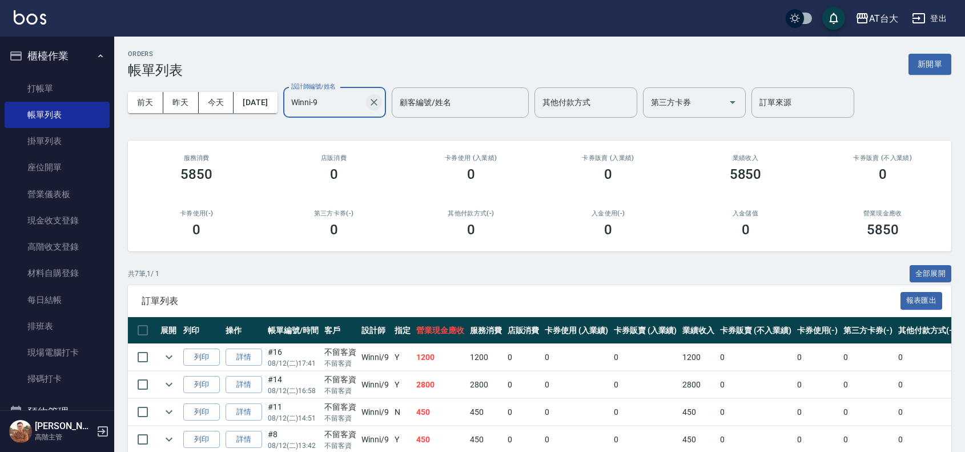
click at [380, 103] on icon "Clear" at bounding box center [373, 101] width 11 height 11
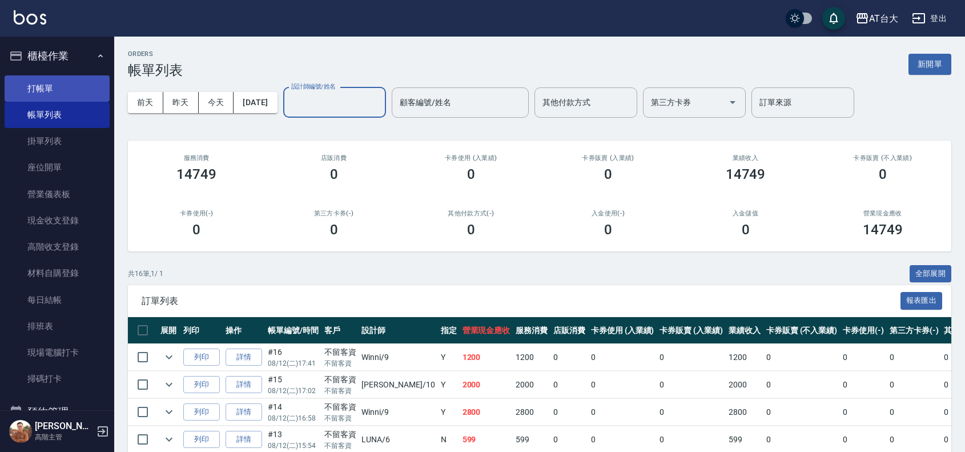
click at [24, 93] on link "打帳單" at bounding box center [57, 88] width 105 height 26
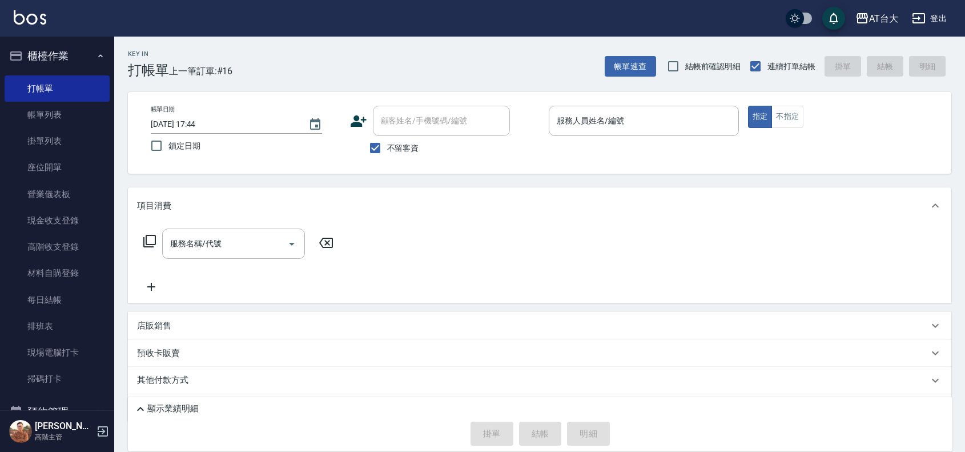
click at [783, 129] on div "帳單日期 2025/08/12 17:44 鎖定日期 顧客姓名/手機號碼/編號 顧客姓名/手機號碼/編號 不留客資 服務人員姓名/編號 服務人員姓名/編號 指…" at bounding box center [540, 133] width 796 height 54
click at [783, 123] on button "不指定" at bounding box center [787, 117] width 32 height 22
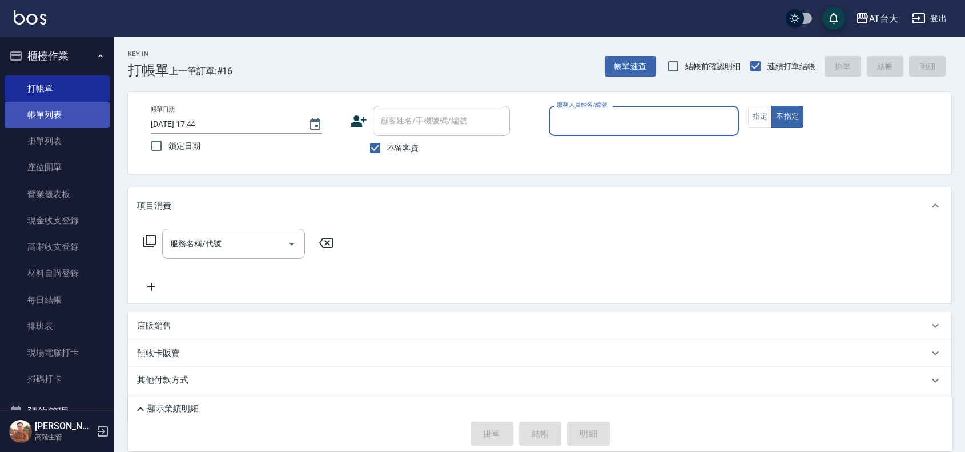
click at [38, 124] on link "帳單列表" at bounding box center [57, 115] width 105 height 26
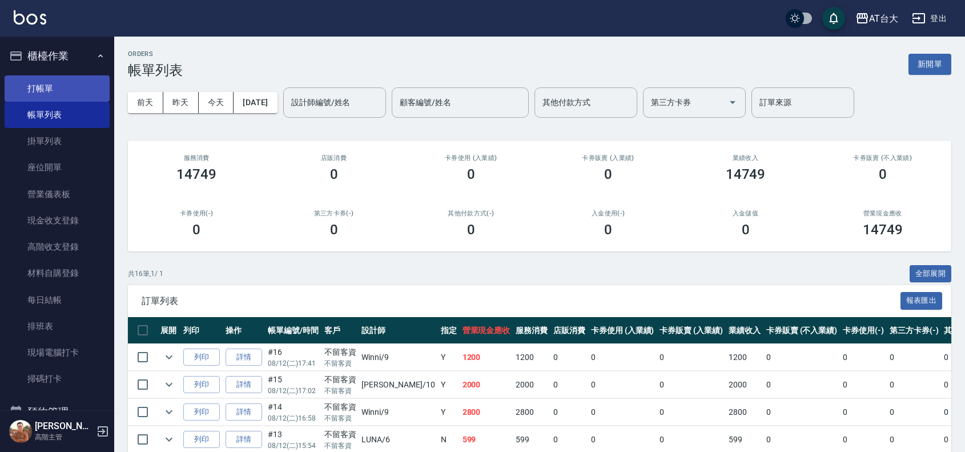
click at [46, 85] on link "打帳單" at bounding box center [57, 88] width 105 height 26
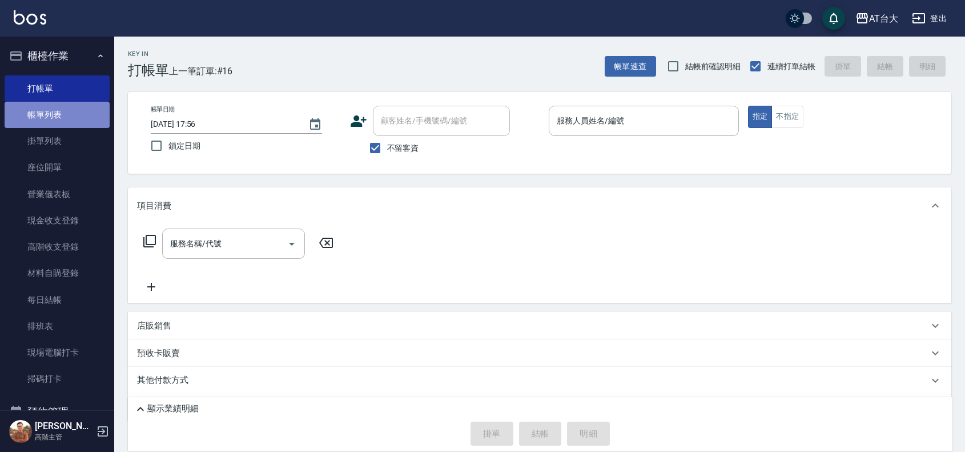
click at [78, 110] on link "帳單列表" at bounding box center [57, 115] width 105 height 26
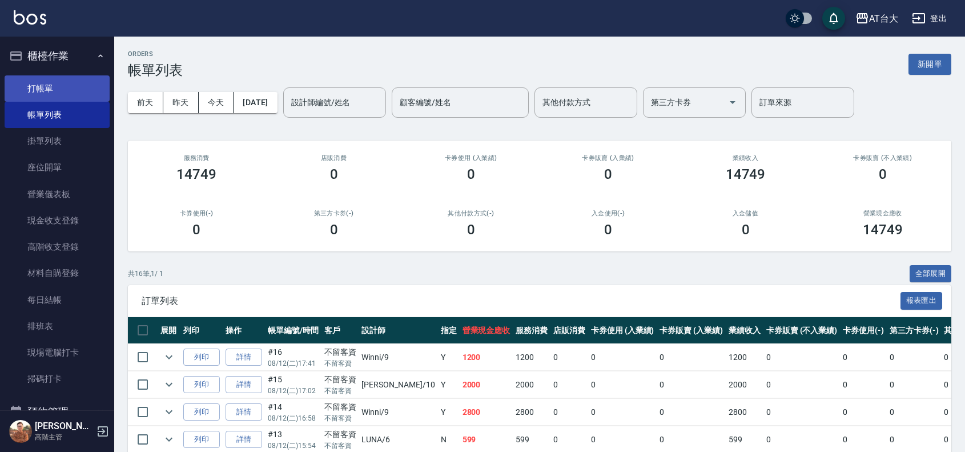
click at [64, 90] on link "打帳單" at bounding box center [57, 88] width 105 height 26
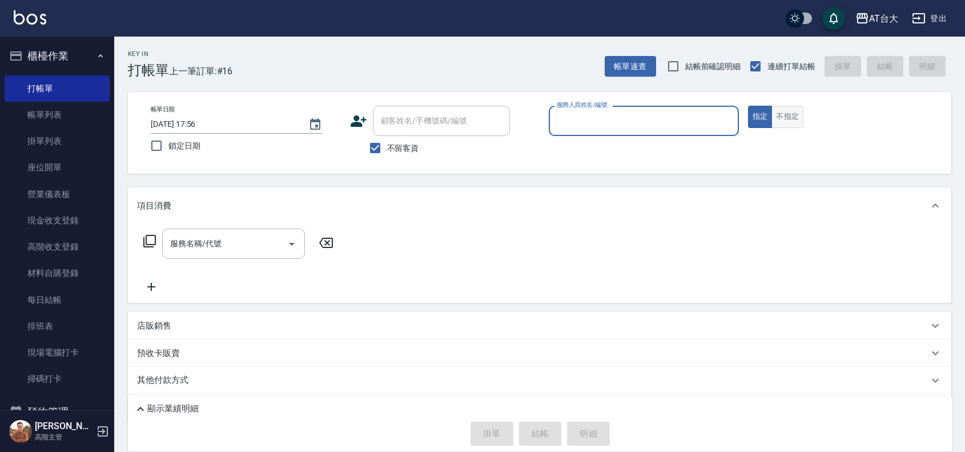
click at [802, 109] on button "不指定" at bounding box center [787, 117] width 32 height 22
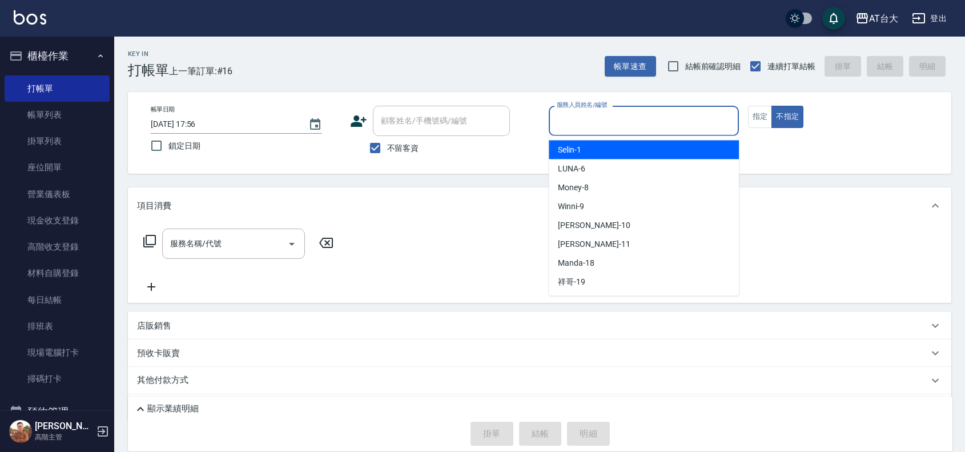
click at [629, 126] on input "服務人員姓名/編號" at bounding box center [644, 121] width 180 height 20
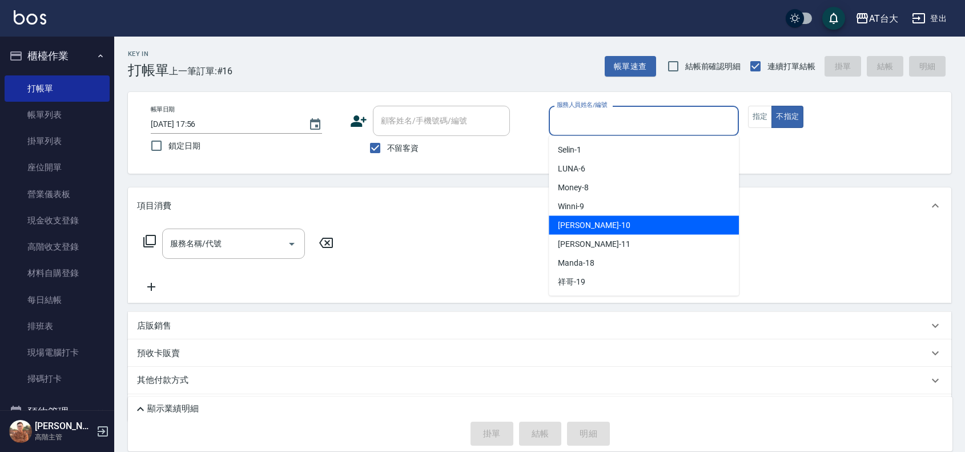
click at [620, 230] on div "JOJO -10" at bounding box center [644, 225] width 190 height 19
type input "JOJO-10"
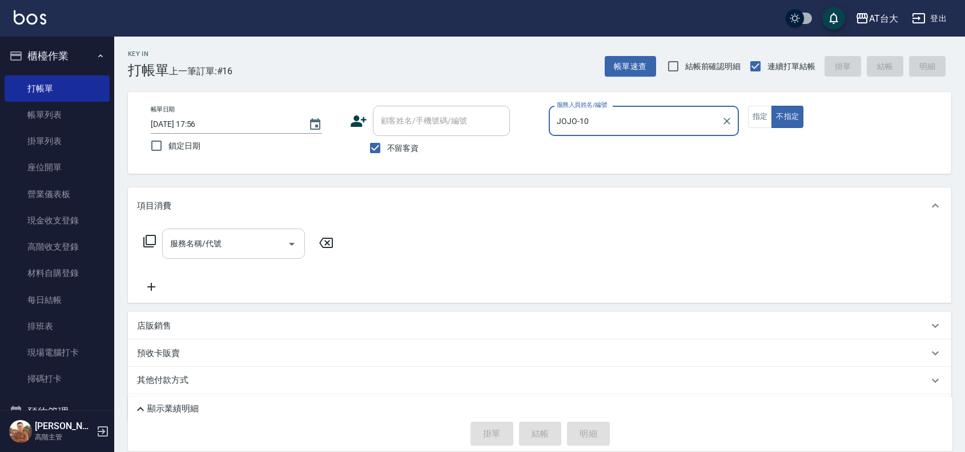
click at [184, 255] on div "服務名稱/代號" at bounding box center [233, 243] width 143 height 30
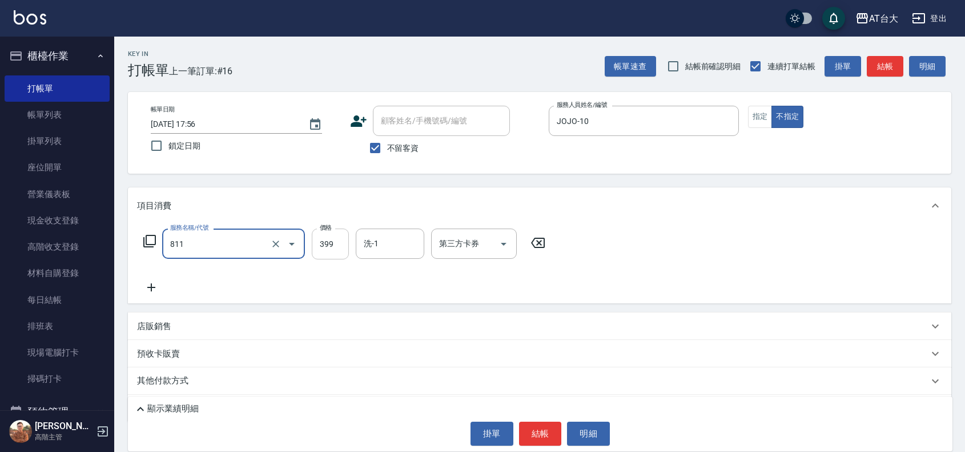
type input "洗+剪(811)"
click at [321, 242] on input "399" at bounding box center [330, 243] width 37 height 31
type input "600"
click at [546, 433] on button "結帳" at bounding box center [540, 433] width 43 height 24
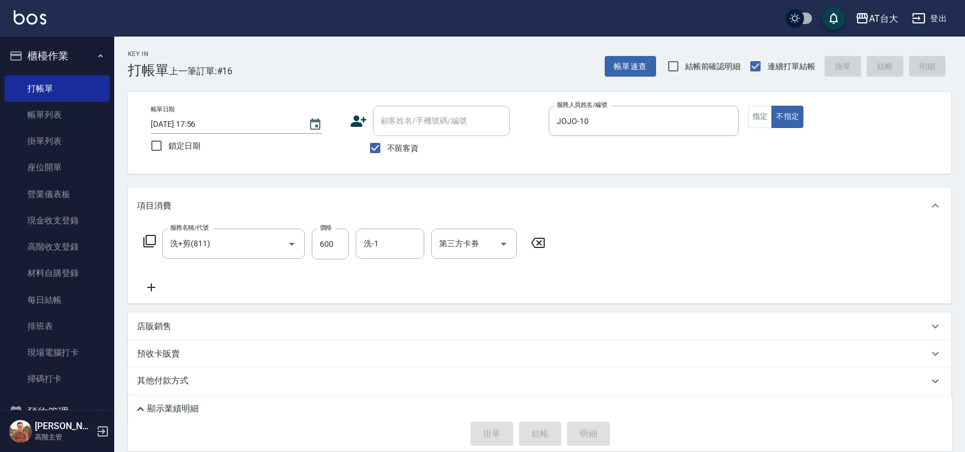
type input "2025/08/12 18:13"
